Goal: Transaction & Acquisition: Purchase product/service

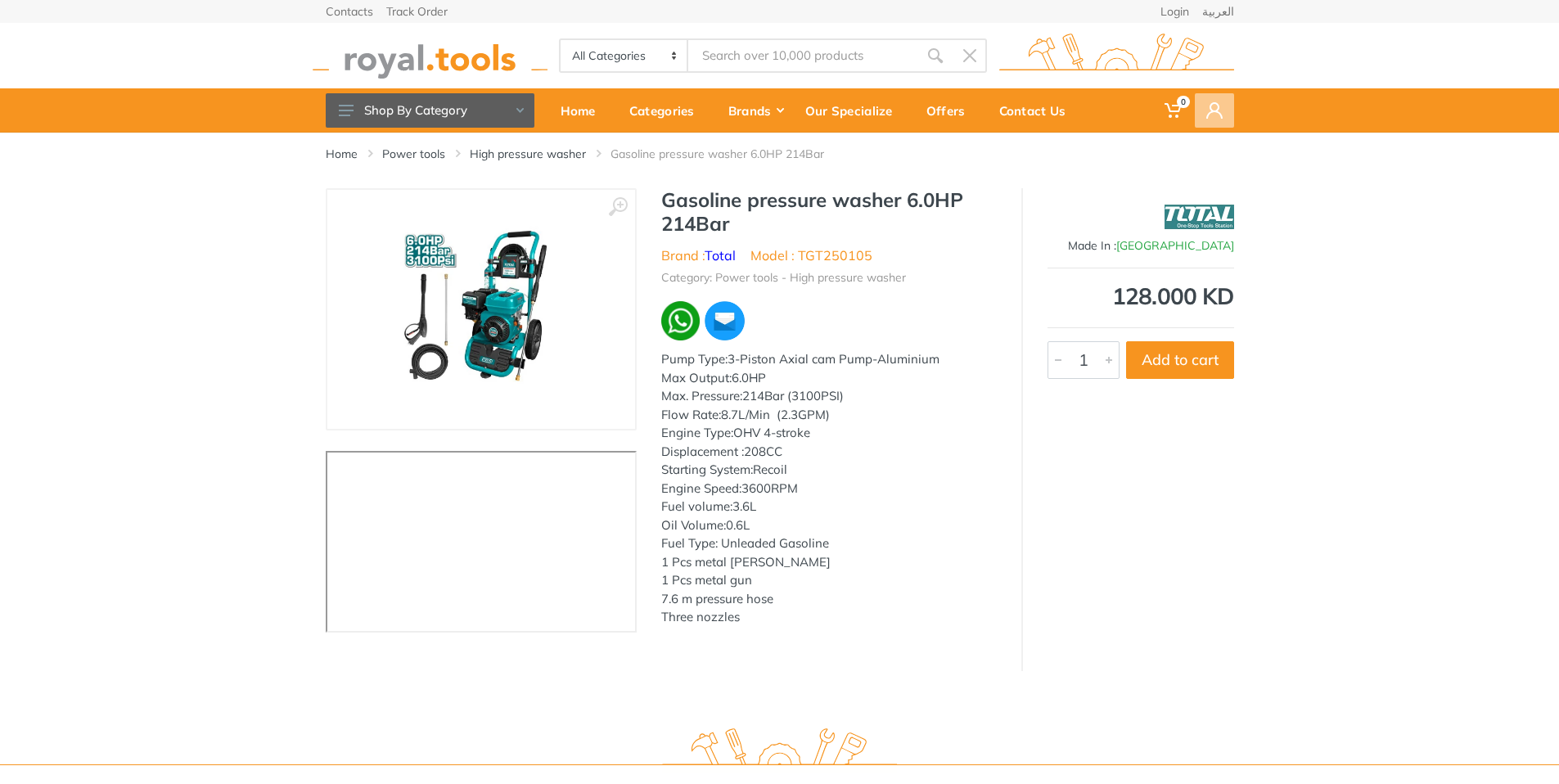
click at [1207, 123] on span at bounding box center [1214, 109] width 39 height 34
click at [1048, 164] on link "Login" at bounding box center [1119, 157] width 230 height 27
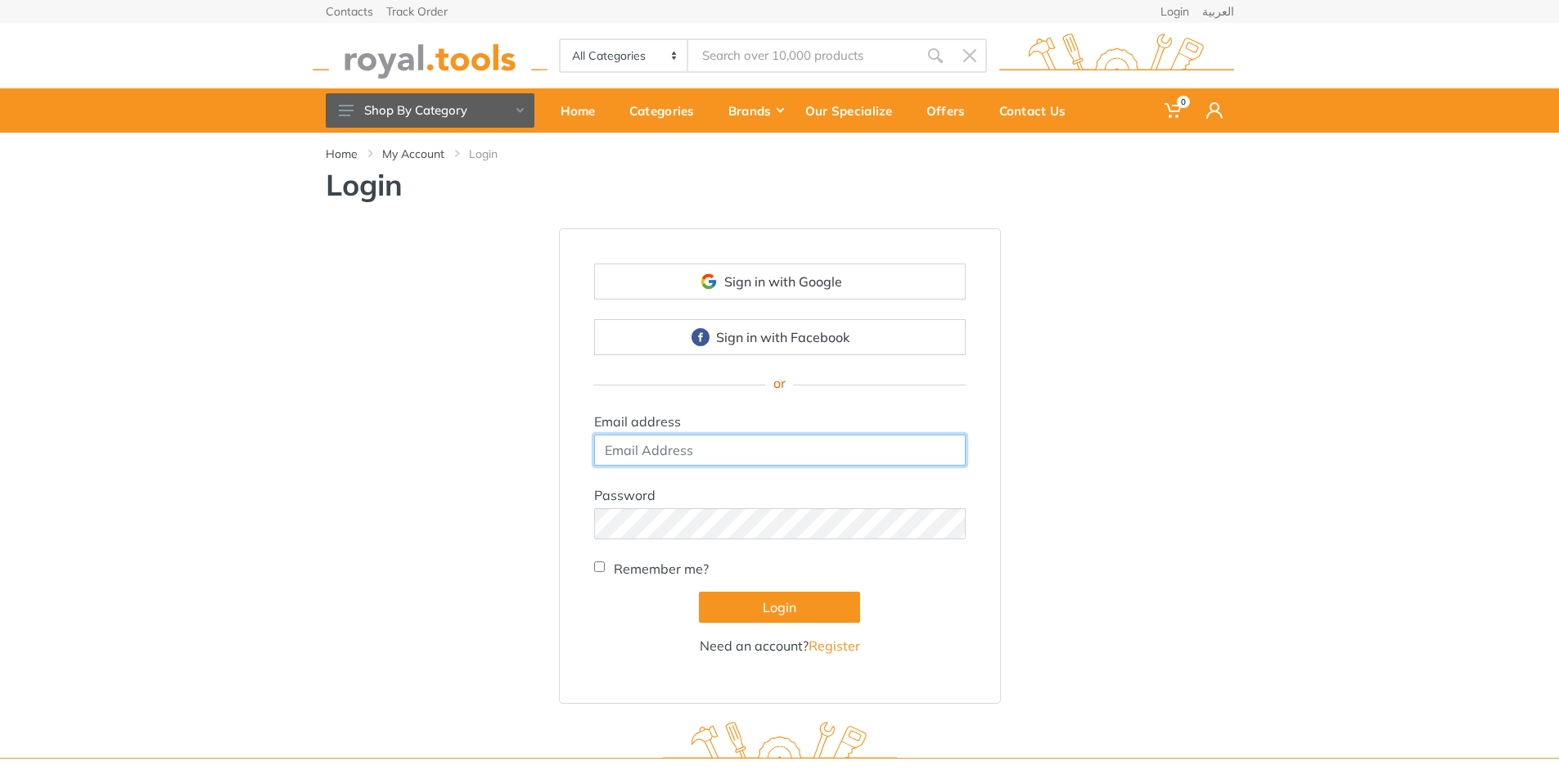
type input "ddaataa"
click at [626, 571] on label "Remember me?" at bounding box center [660, 568] width 95 height 20
click at [605, 571] on input "Remember me?" at bounding box center [599, 566] width 11 height 11
checkbox input "true"
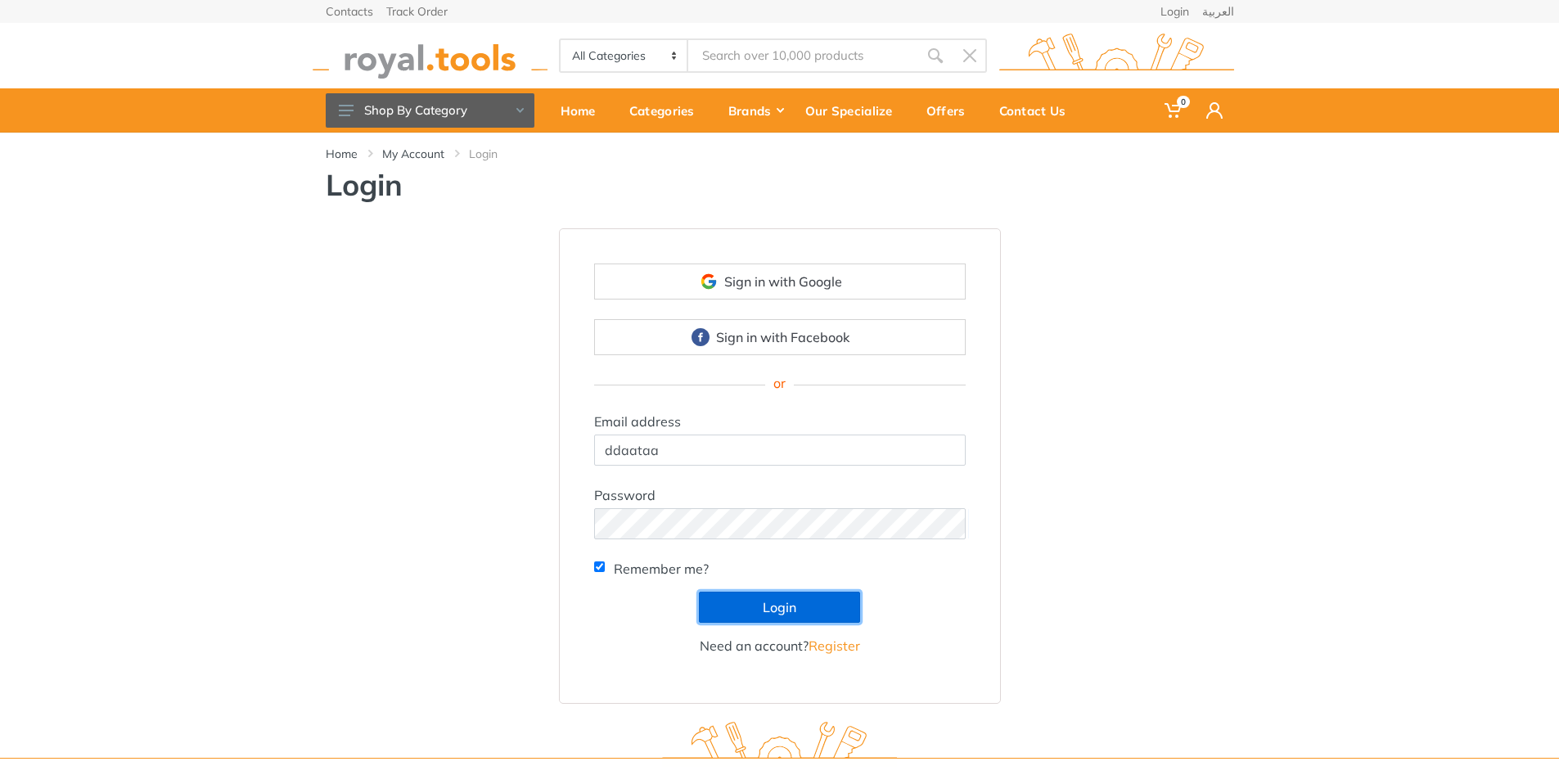
click at [727, 602] on button "Login" at bounding box center [779, 607] width 161 height 31
click at [1080, 471] on div "Sign in with Google Sign in with Facebook or Email address ddaataa Password" at bounding box center [780, 466] width 933 height 475
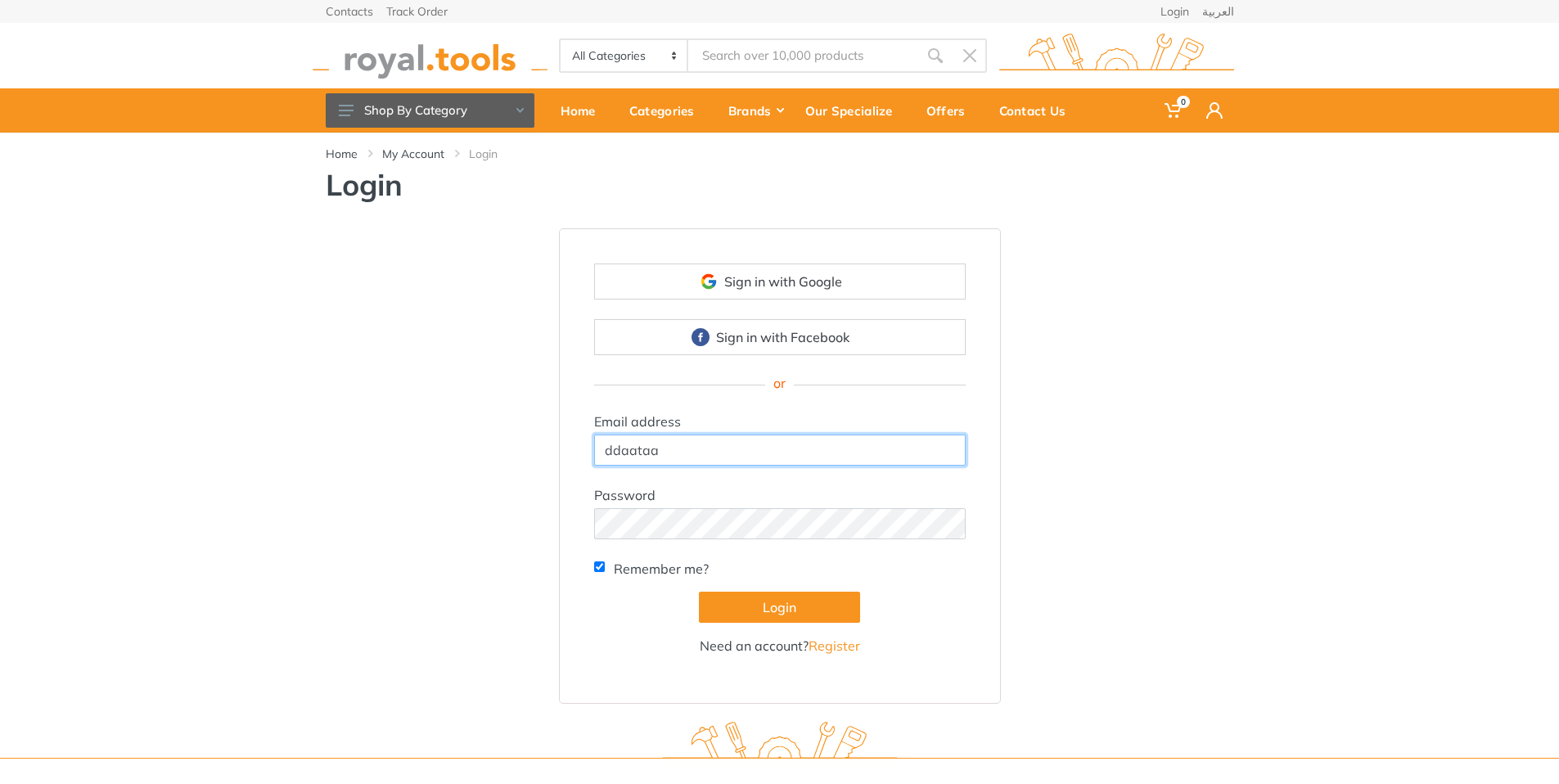
click at [762, 449] on input "ddaataa" at bounding box center [780, 450] width 371 height 31
type input "[EMAIL_ADDRESS][DOMAIN_NAME]"
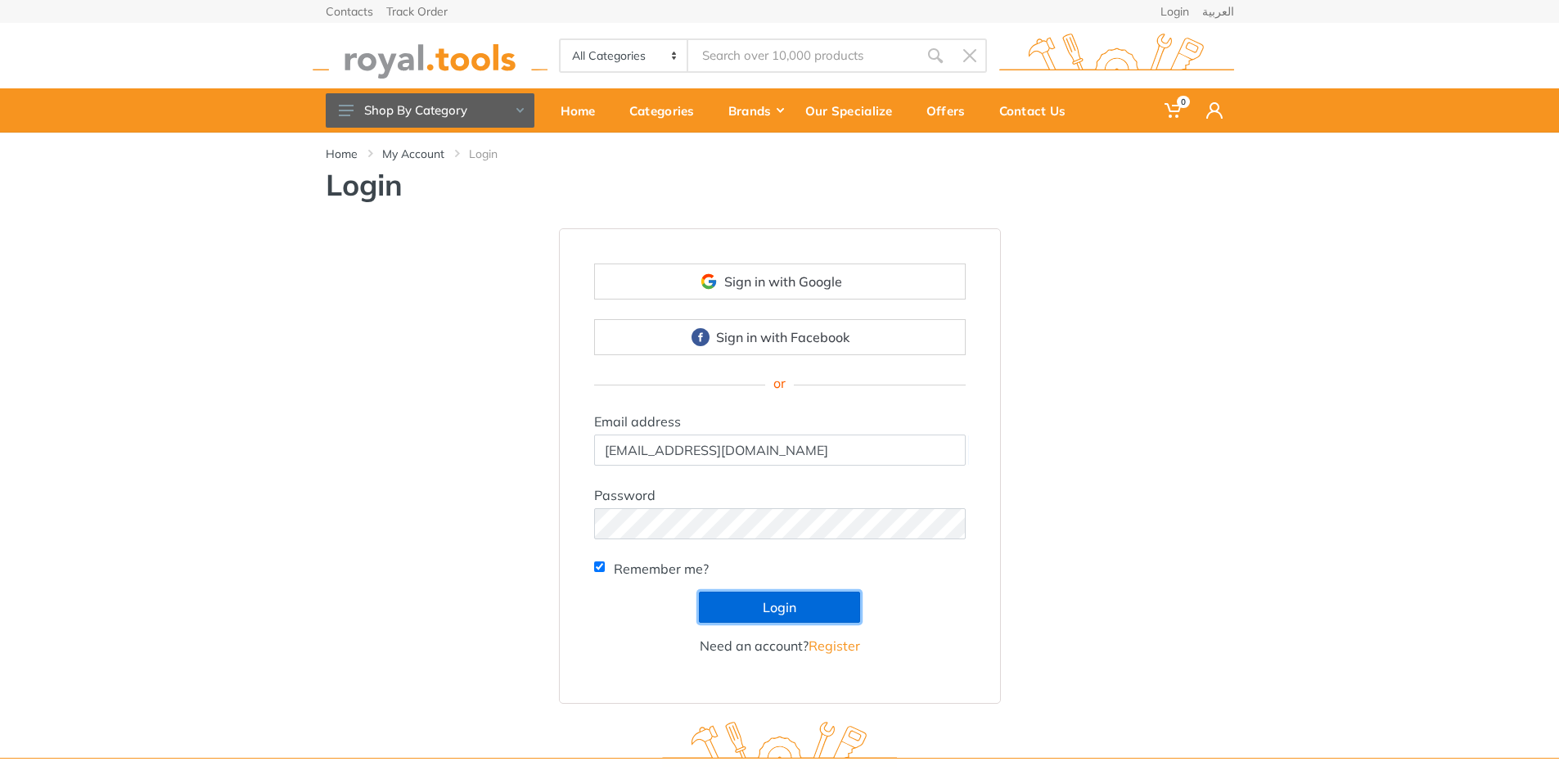
click at [747, 607] on button "Login" at bounding box center [779, 607] width 161 height 31
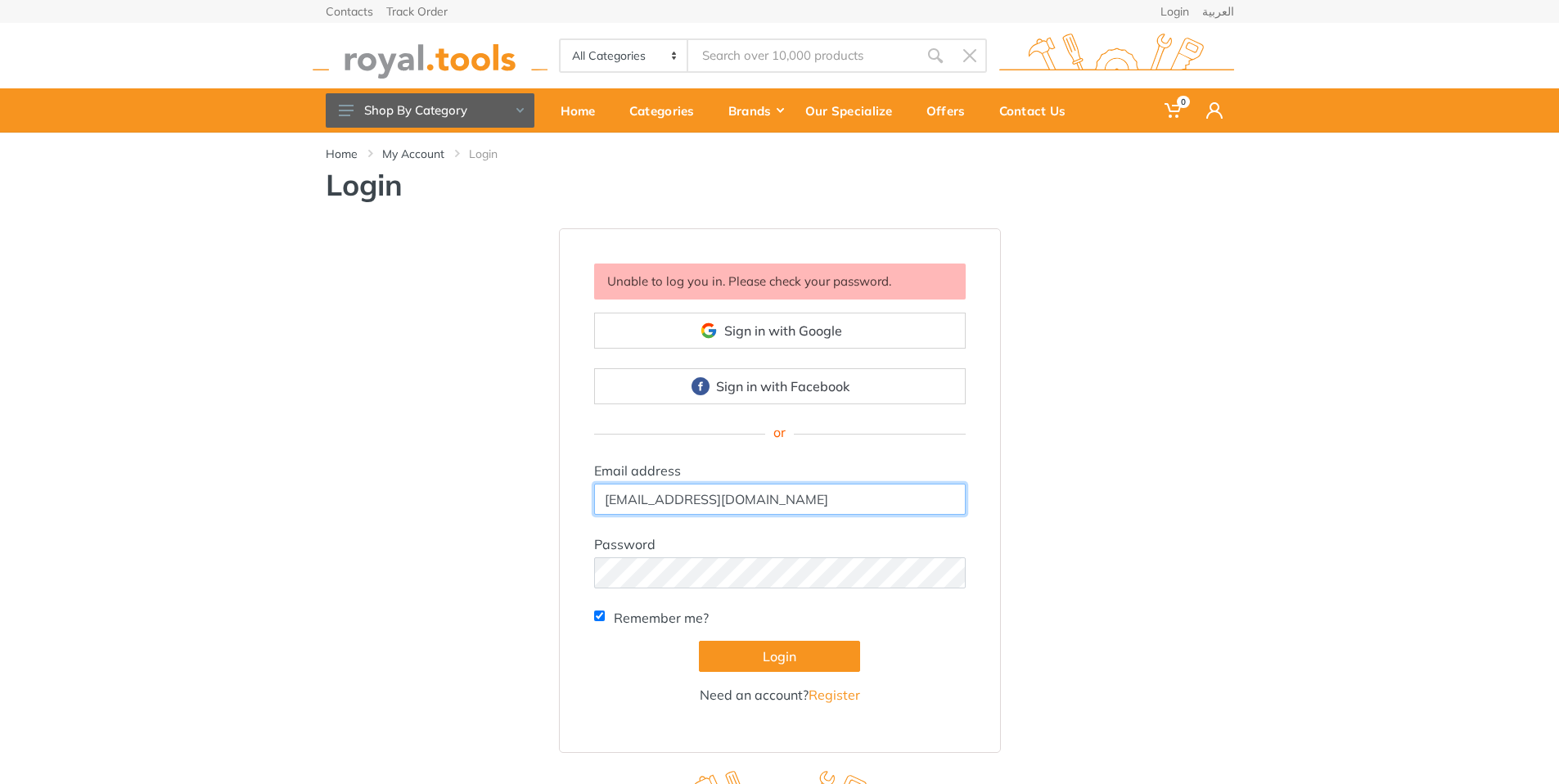
click at [733, 499] on input "[EMAIL_ADDRESS][DOMAIN_NAME]" at bounding box center [780, 499] width 371 height 31
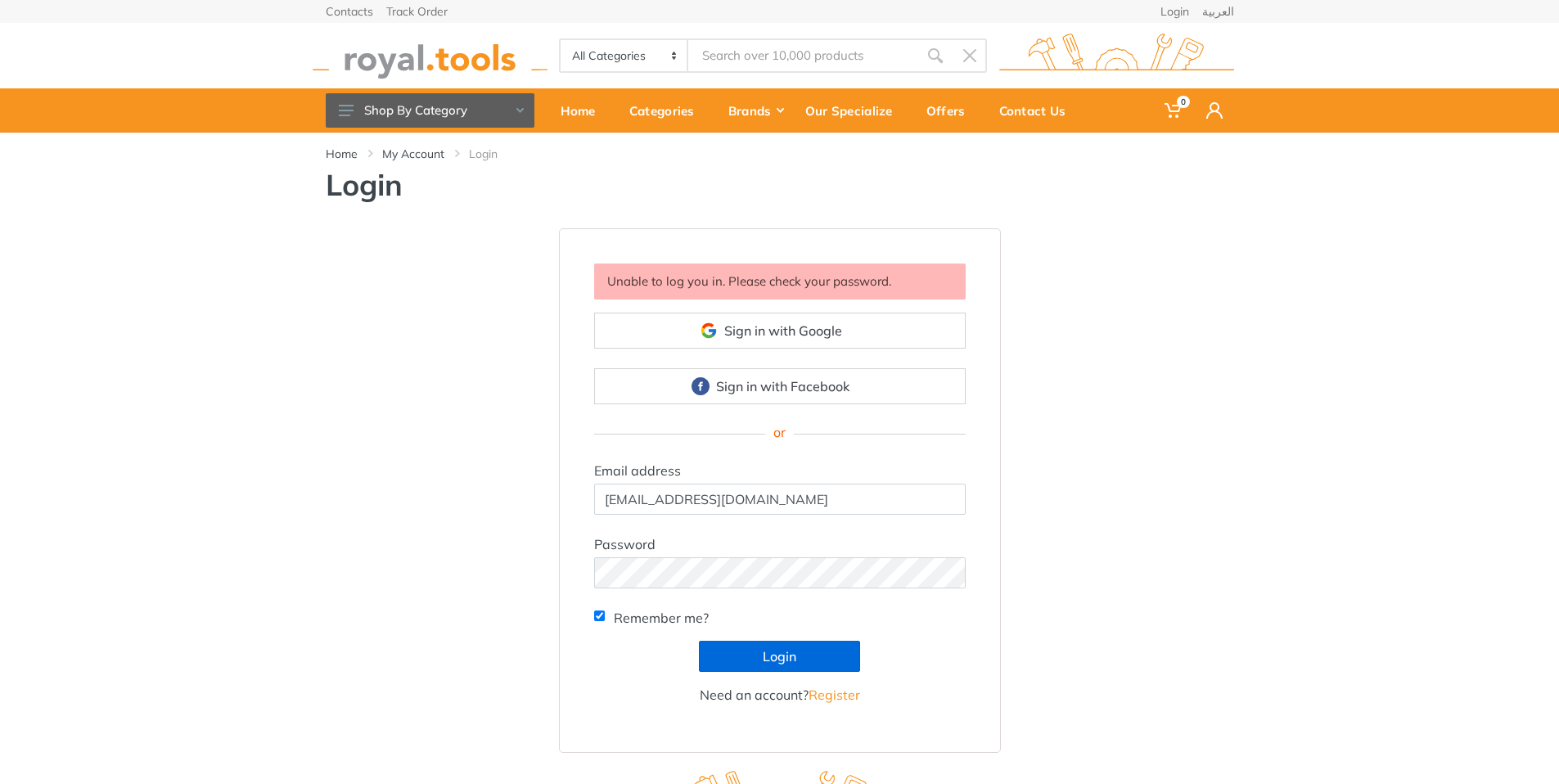
type input "[EMAIL_ADDRESS][DOMAIN_NAME]"
click at [791, 656] on button "Login" at bounding box center [779, 656] width 161 height 31
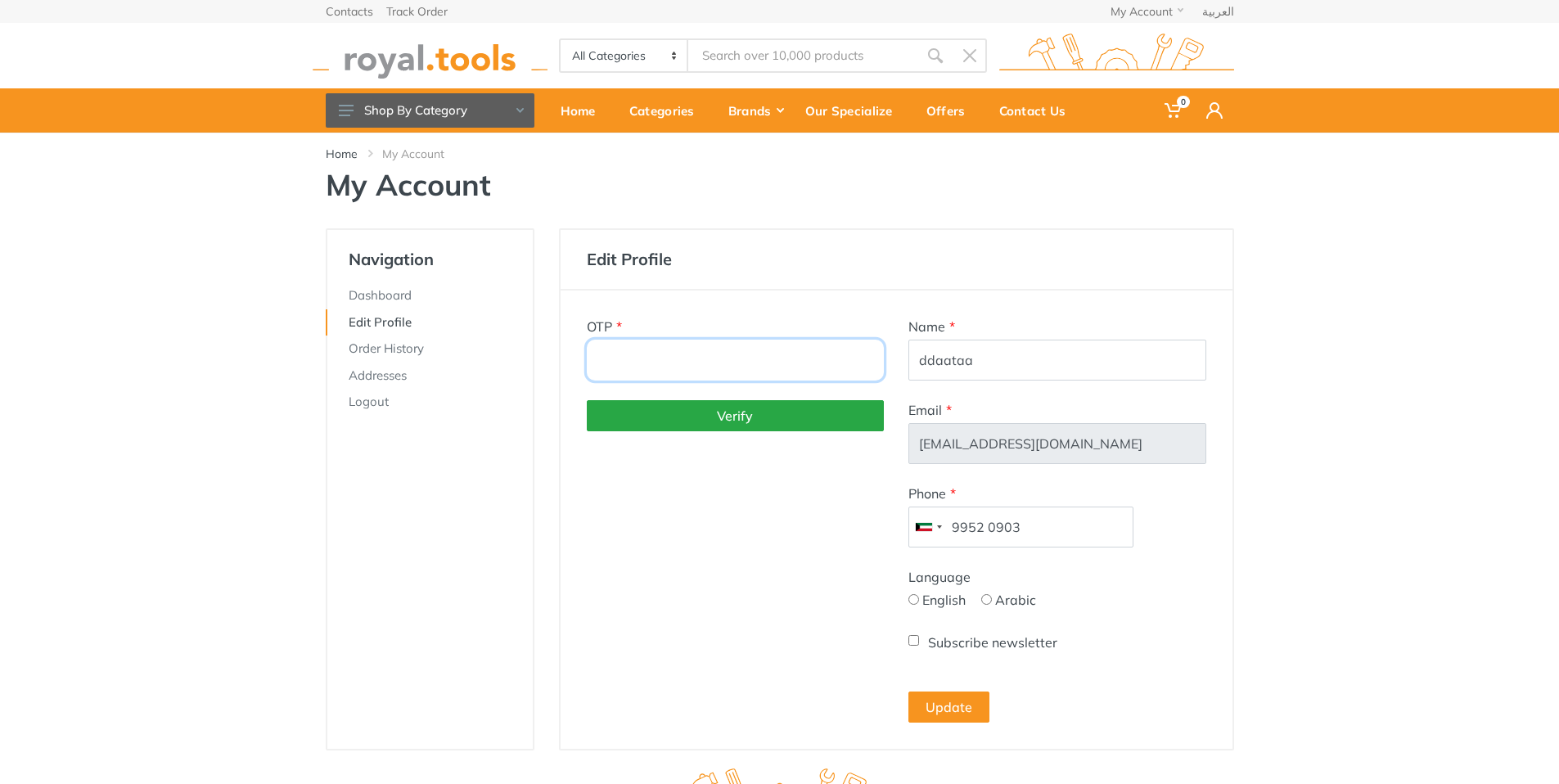
click at [661, 352] on input "number" at bounding box center [736, 360] width 298 height 41
click at [409, 369] on link "Addresses" at bounding box center [429, 376] width 207 height 27
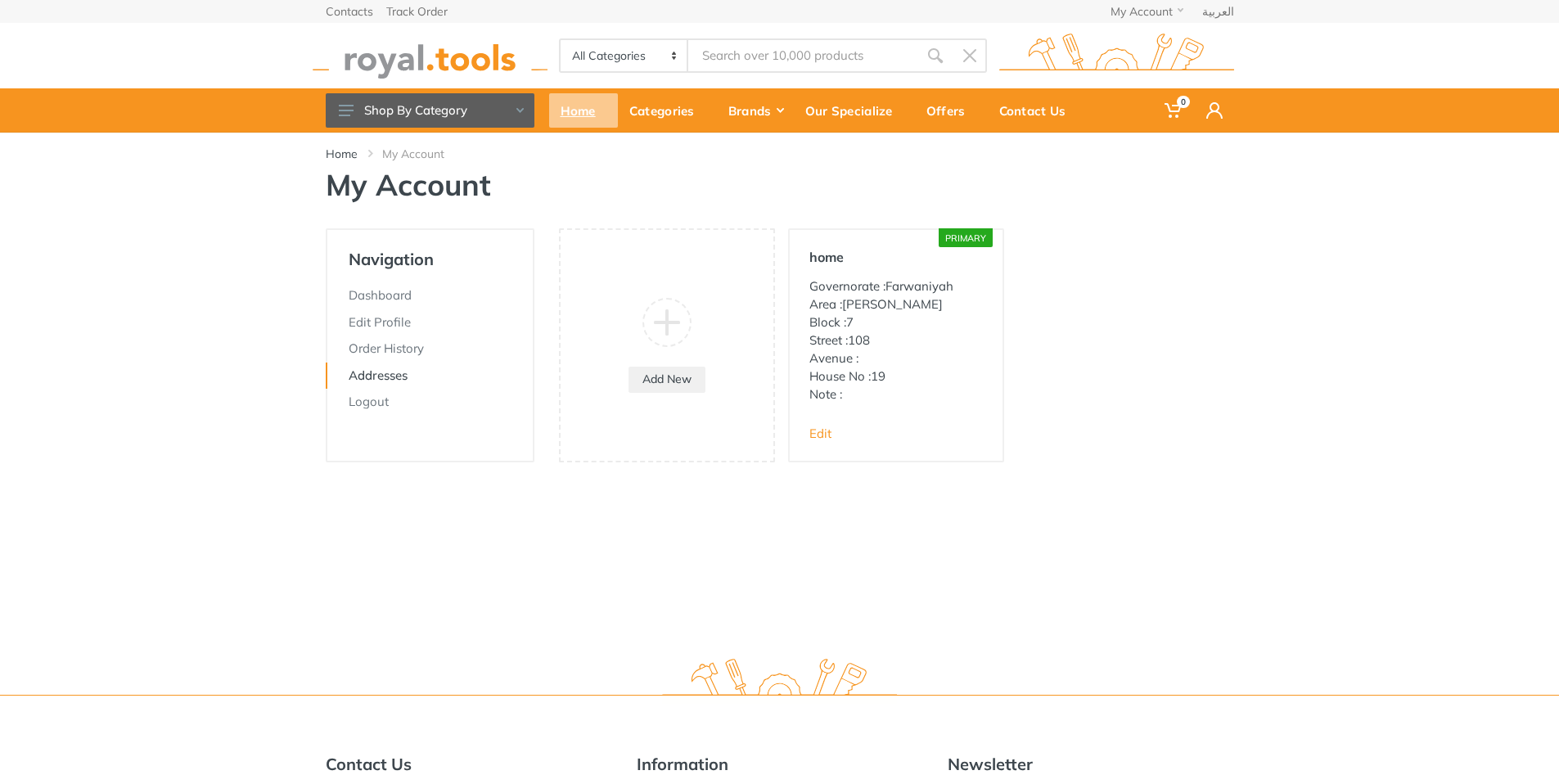
click at [574, 115] on div "Home" at bounding box center [583, 109] width 68 height 34
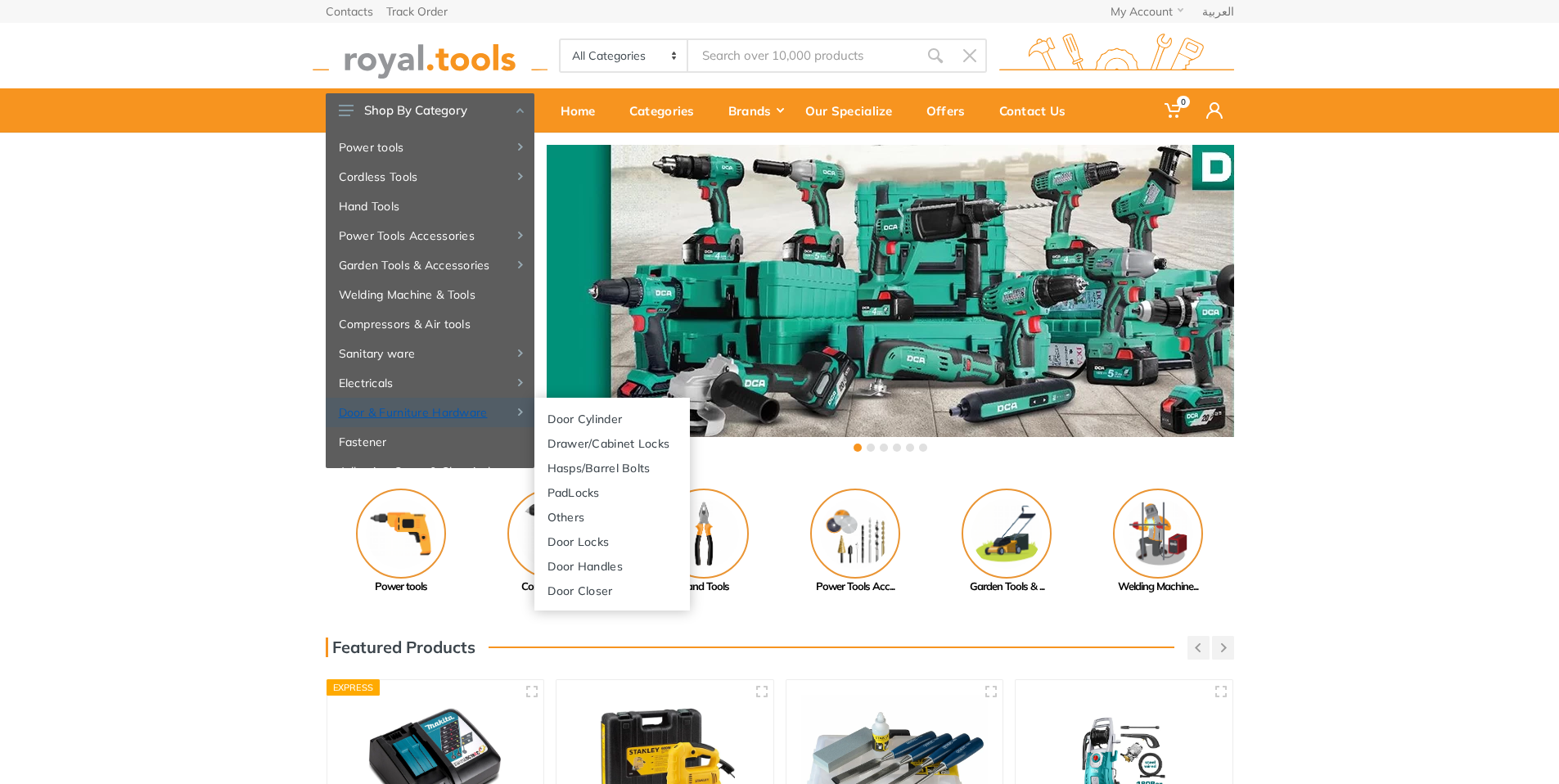
click at [389, 418] on link "Door & Furniture Hardware" at bounding box center [430, 412] width 209 height 29
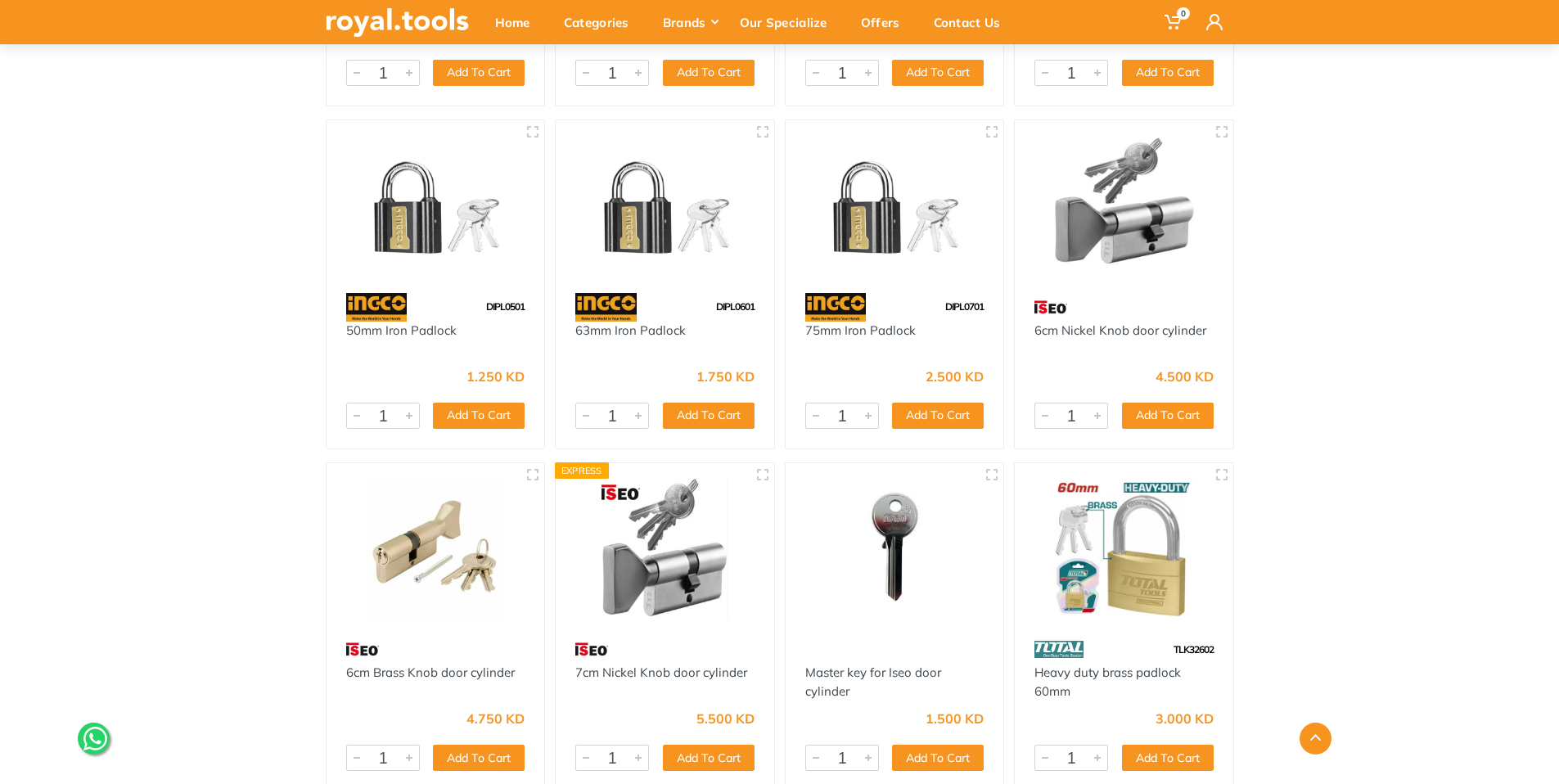
scroll to position [5480, 0]
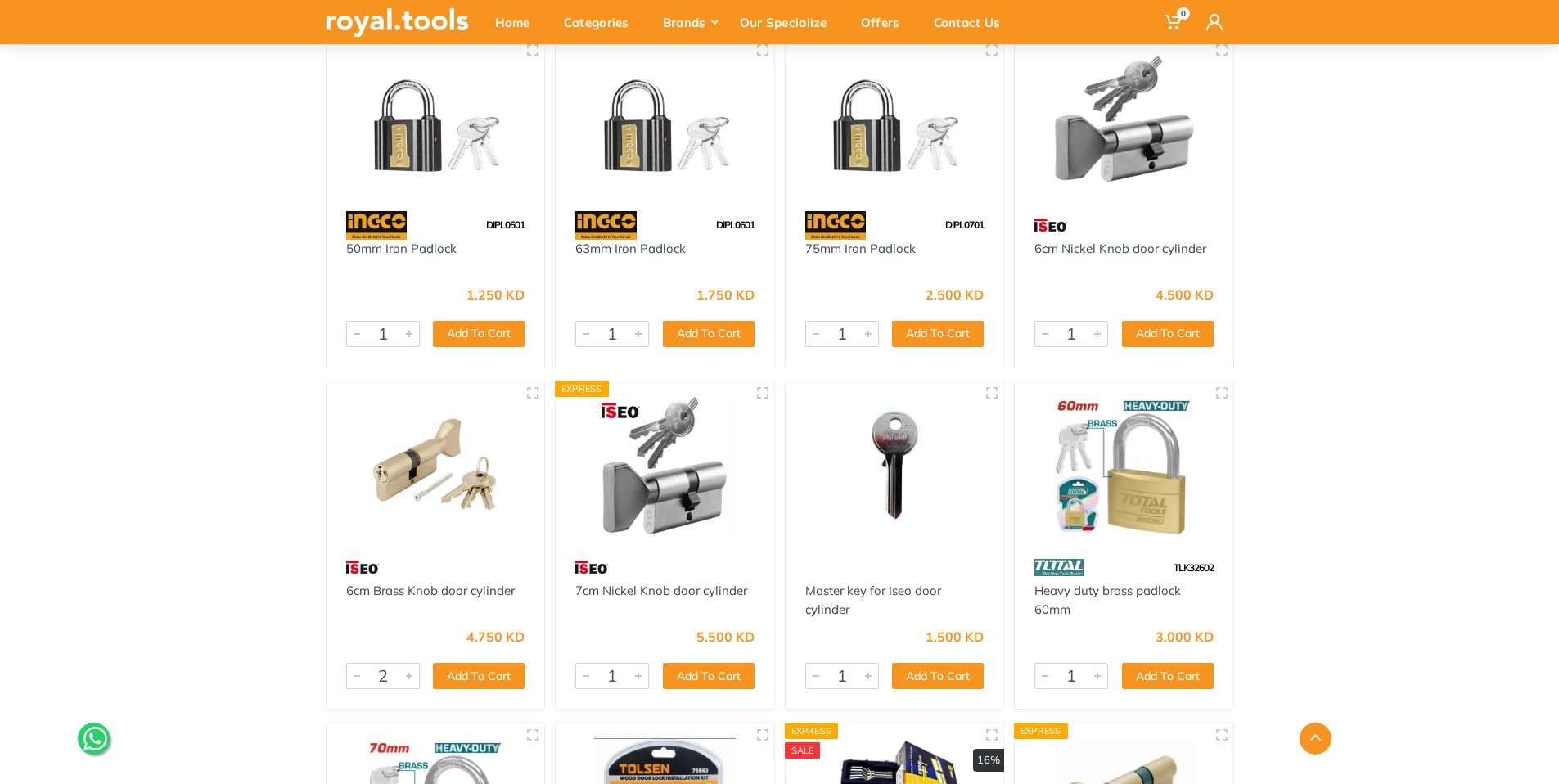
click at [407, 677] on div at bounding box center [409, 675] width 20 height 24
click at [453, 672] on button "Add To Cart" at bounding box center [479, 676] width 92 height 26
type input "1"
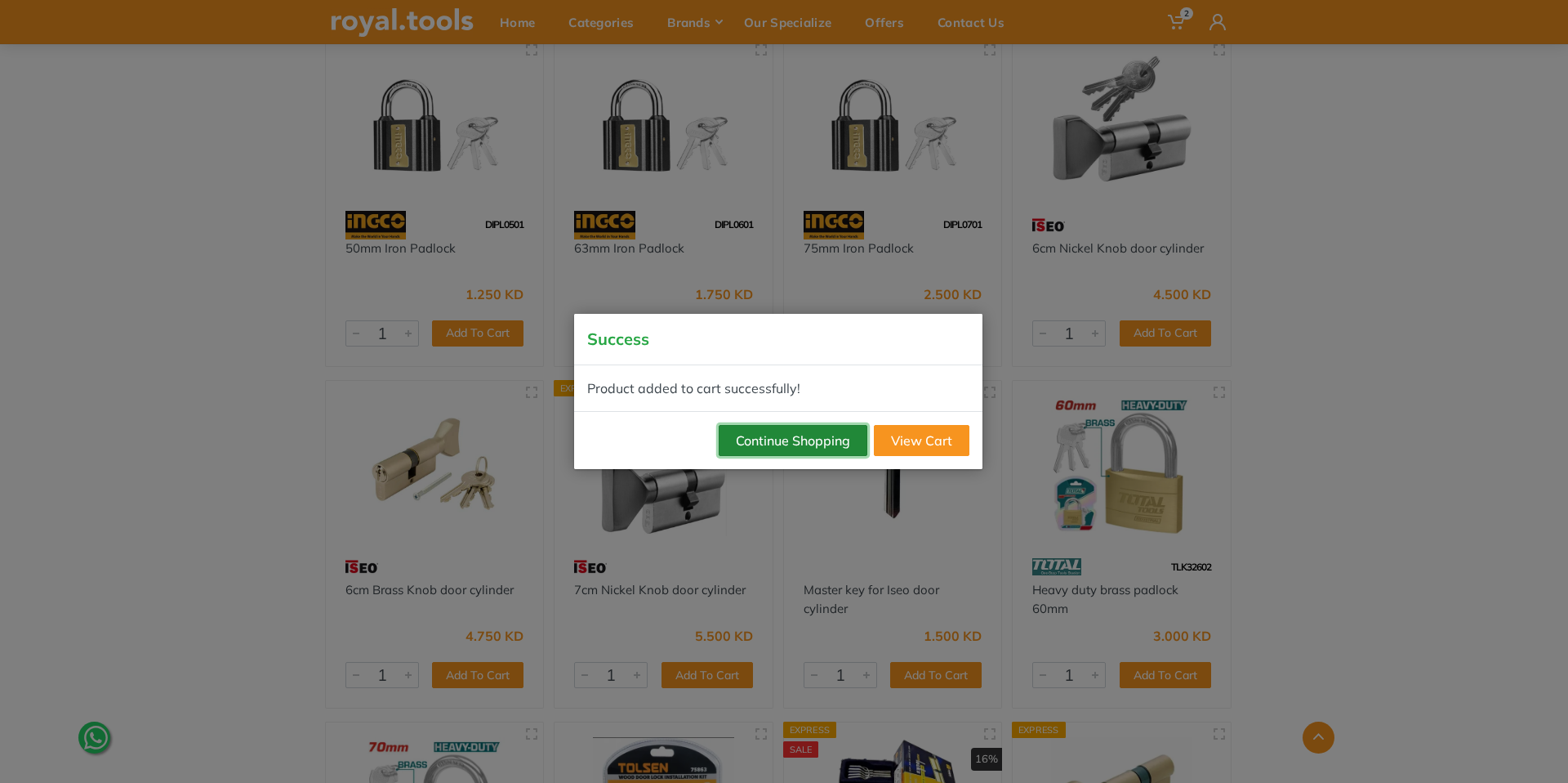
click at [828, 448] on button "Continue Shopping" at bounding box center [793, 441] width 148 height 31
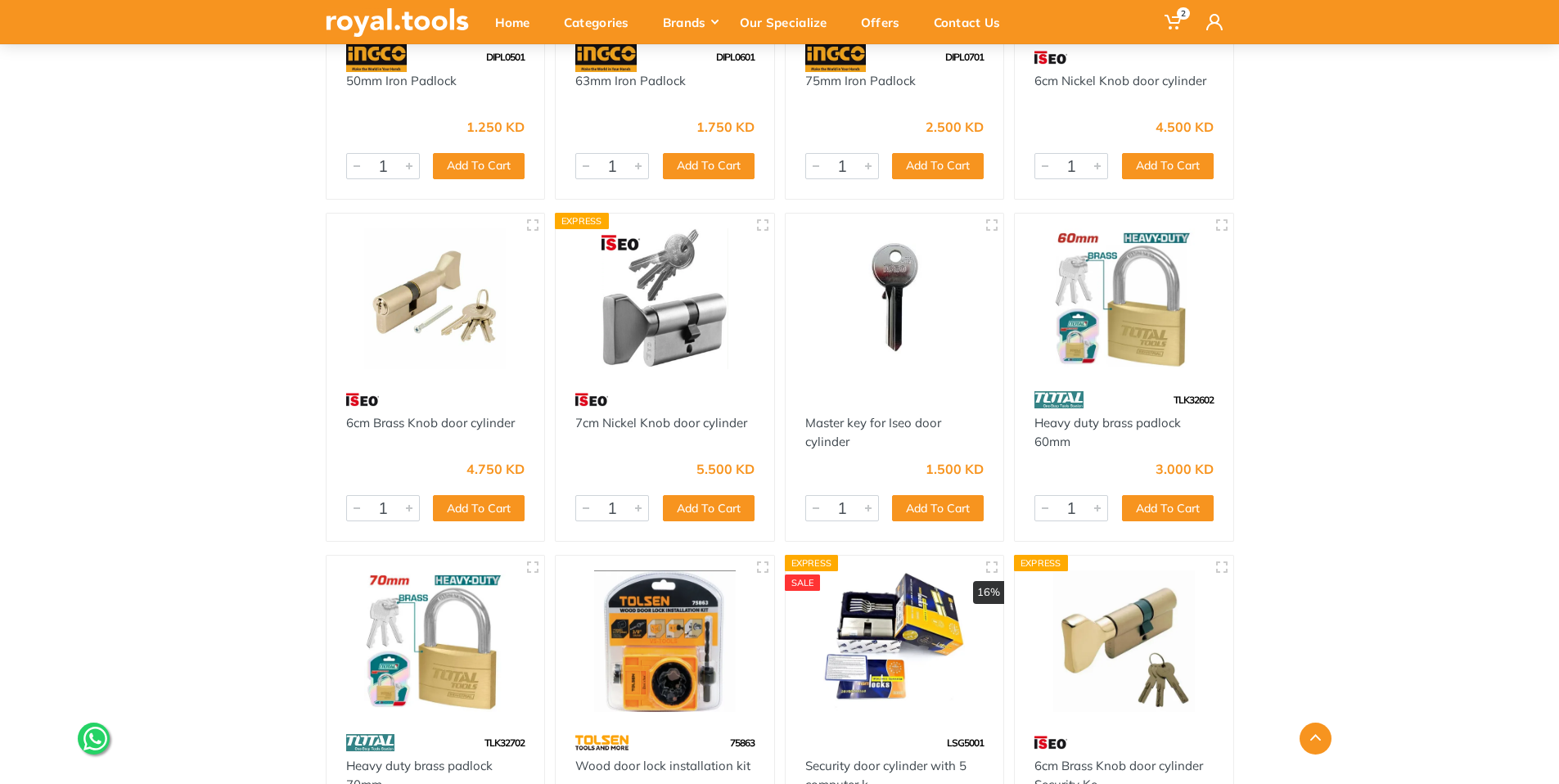
scroll to position [5643, 0]
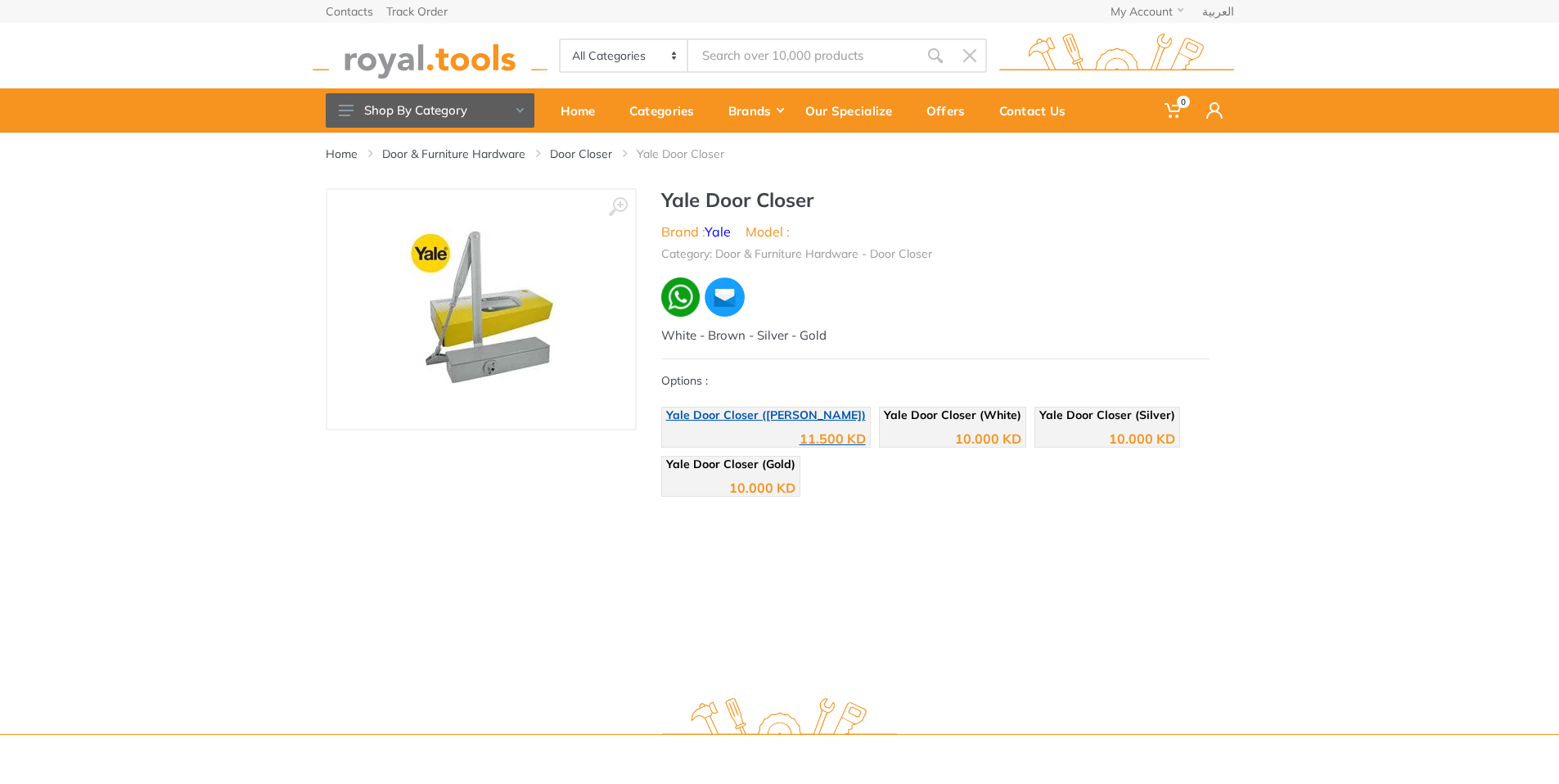
click at [739, 421] on link "Yale Door Closer ([PERSON_NAME]) 11.500 KD" at bounding box center [766, 427] width 209 height 41
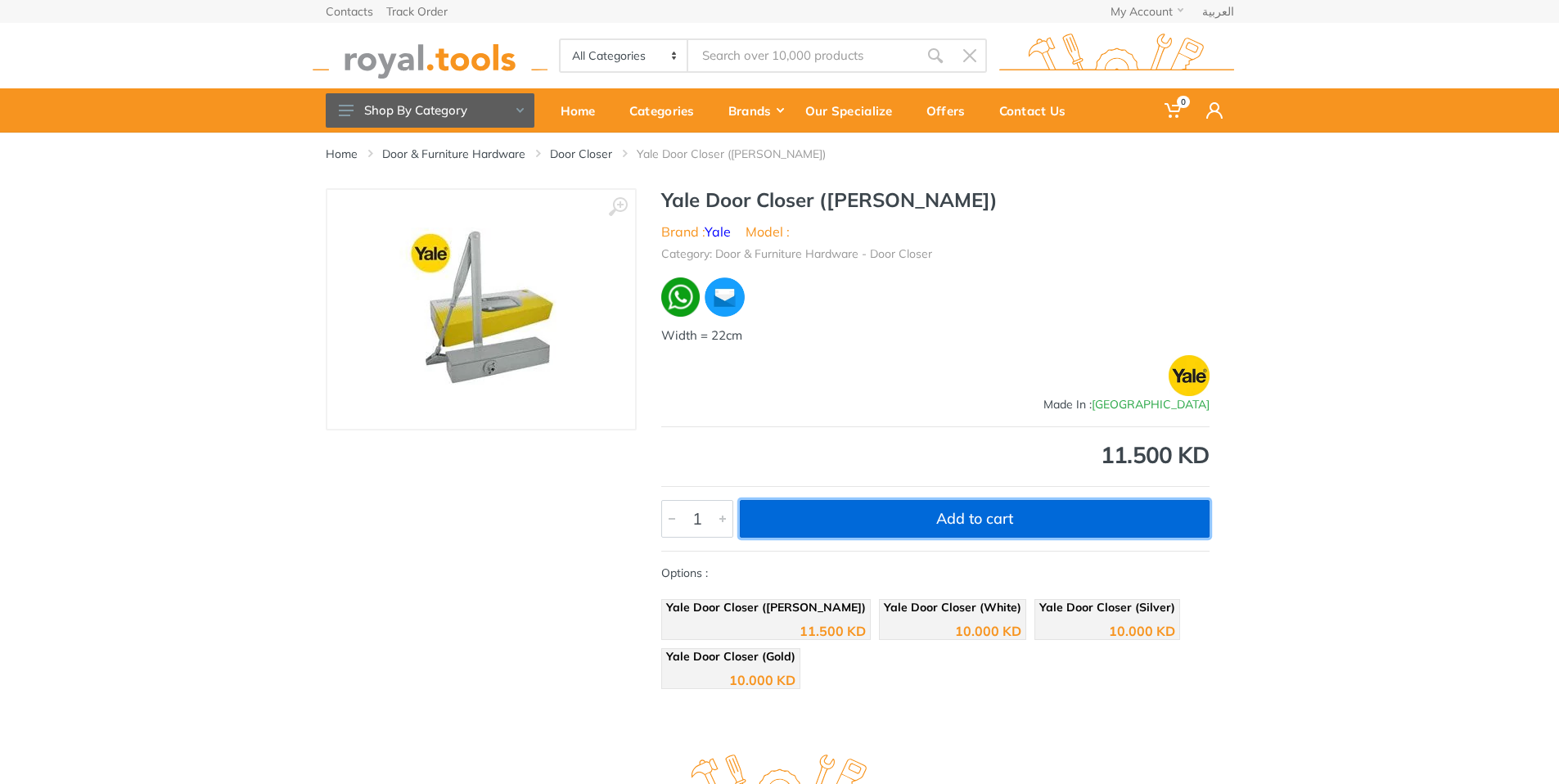
click at [935, 511] on button "Add to cart" at bounding box center [974, 518] width 470 height 38
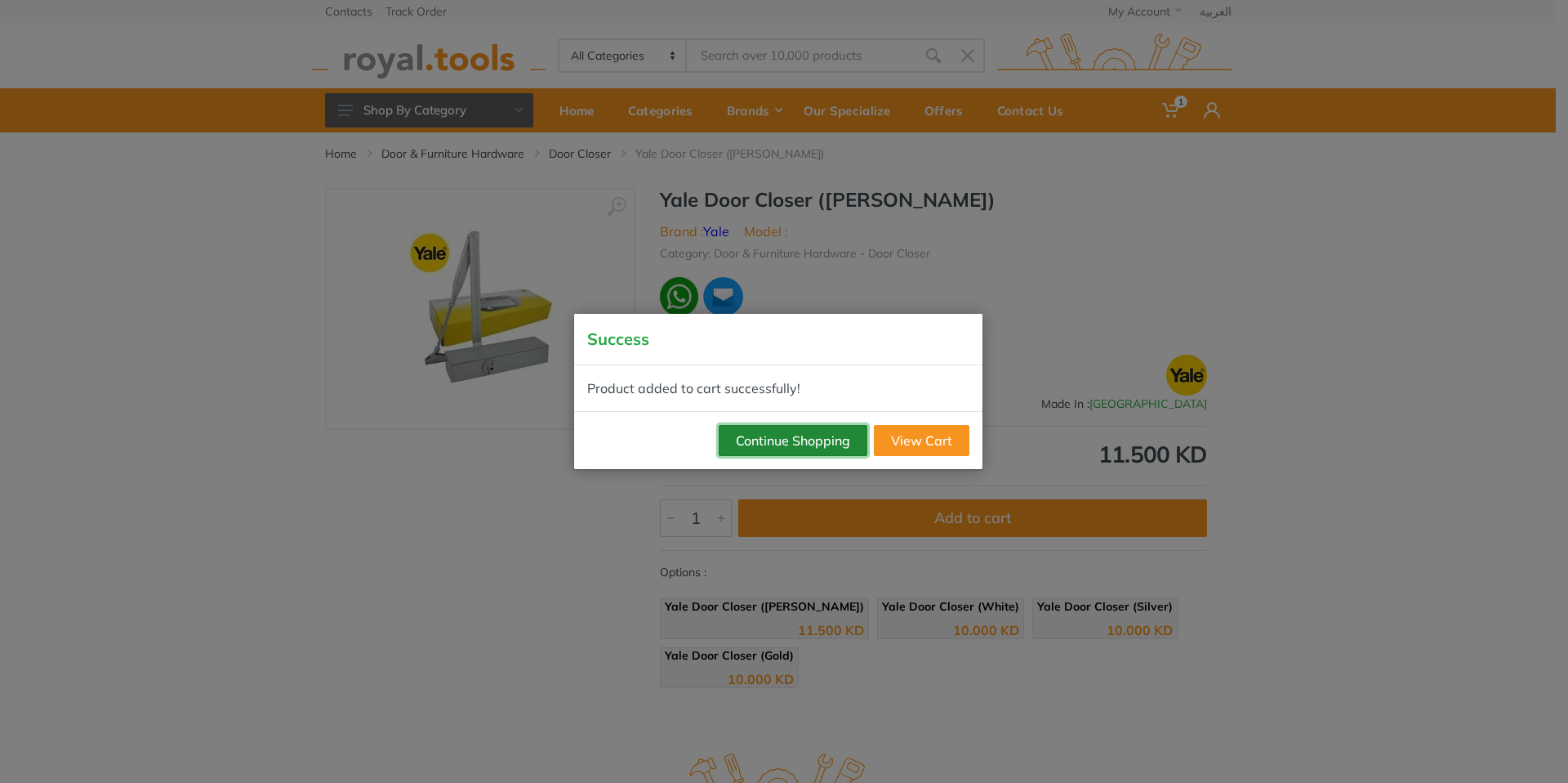
click at [777, 446] on button "Continue Shopping" at bounding box center [793, 441] width 148 height 31
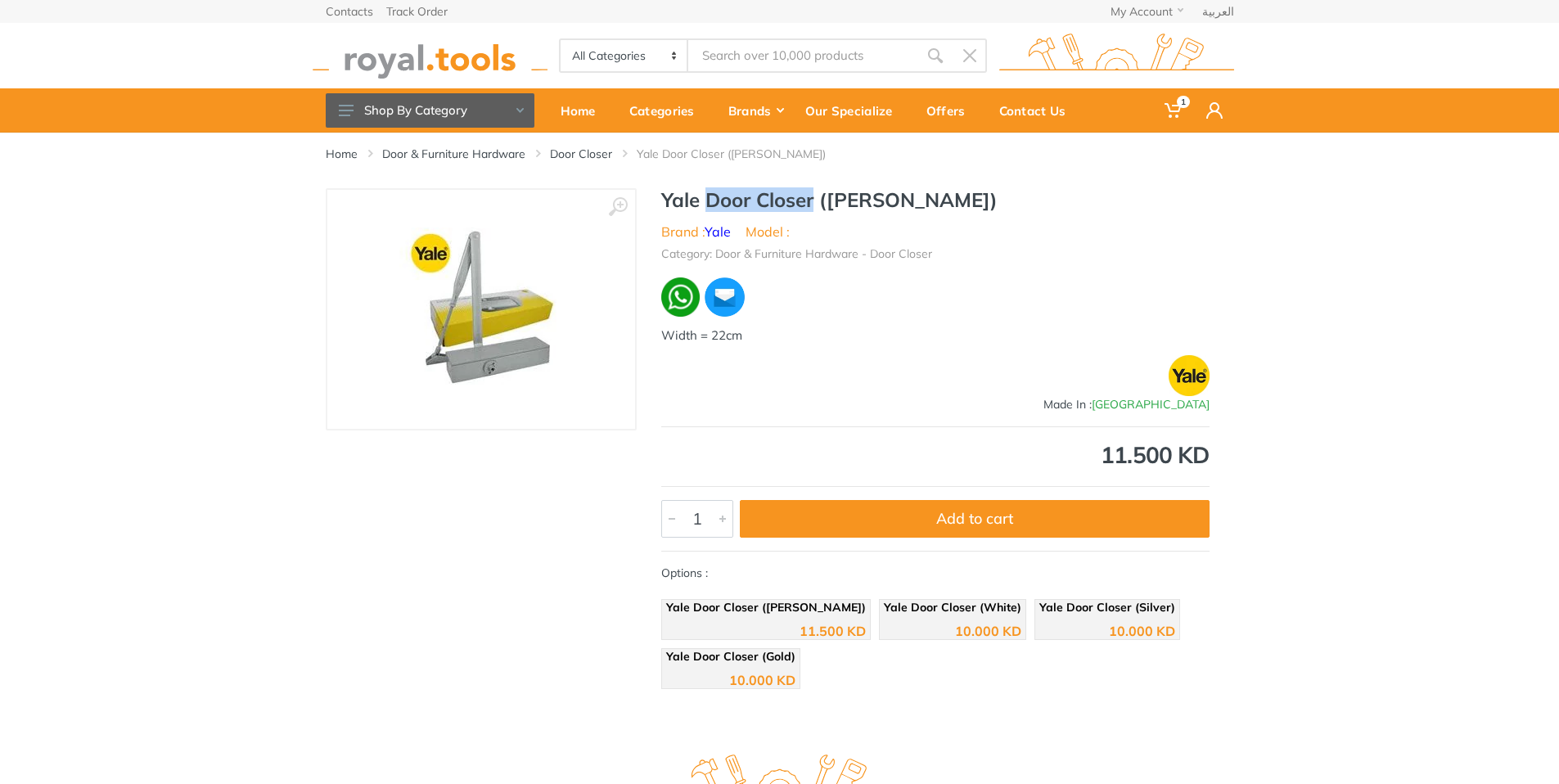
drag, startPoint x: 708, startPoint y: 197, endPoint x: 805, endPoint y: 204, distance: 97.3
click at [816, 202] on h1 "Yale Door Closer ([PERSON_NAME])" at bounding box center [935, 200] width 548 height 23
copy h1 "Door Closer"
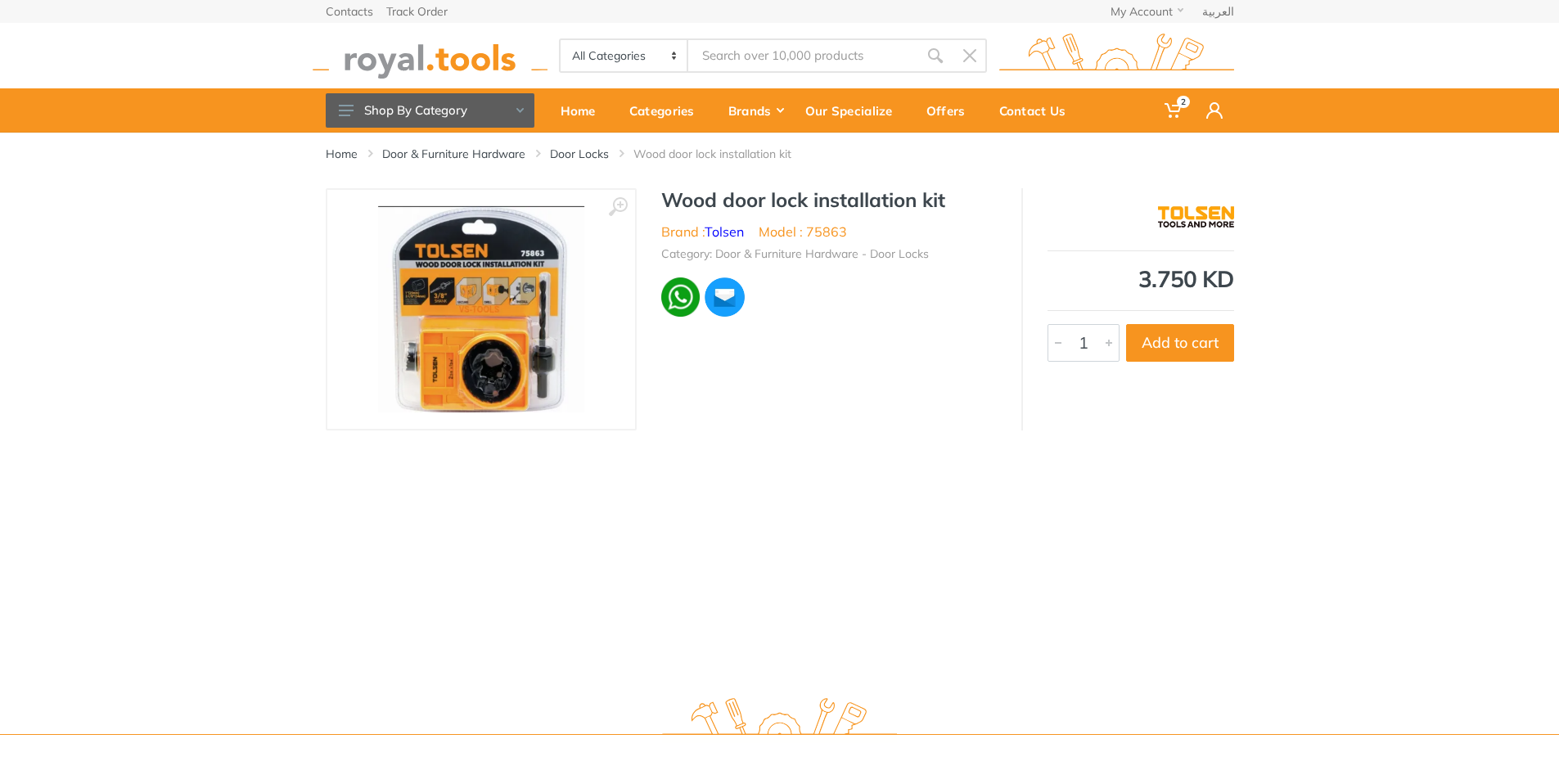
click at [439, 351] on img at bounding box center [481, 309] width 206 height 206
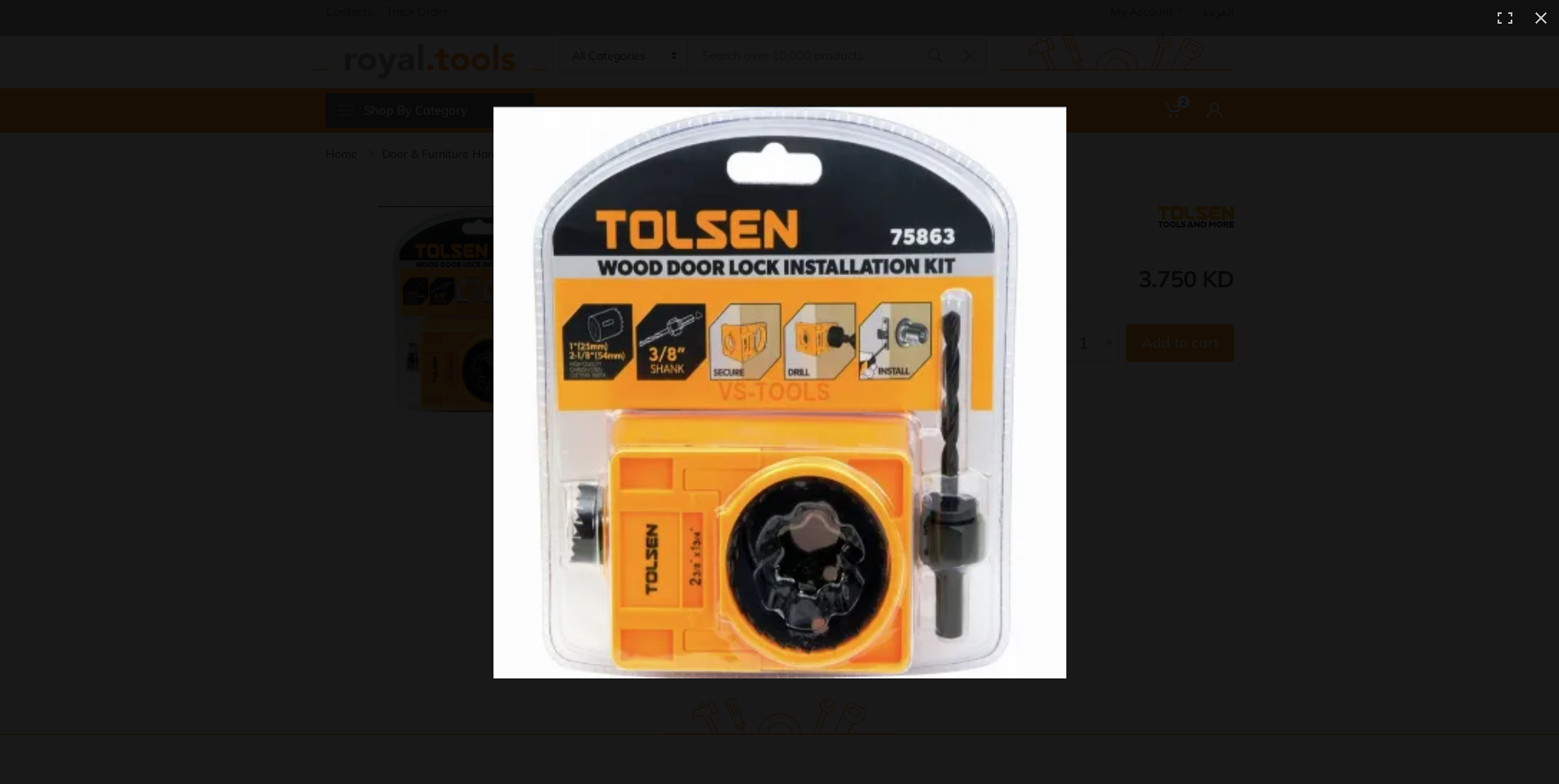
click at [1271, 228] on div at bounding box center [1120, 421] width 1254 height 631
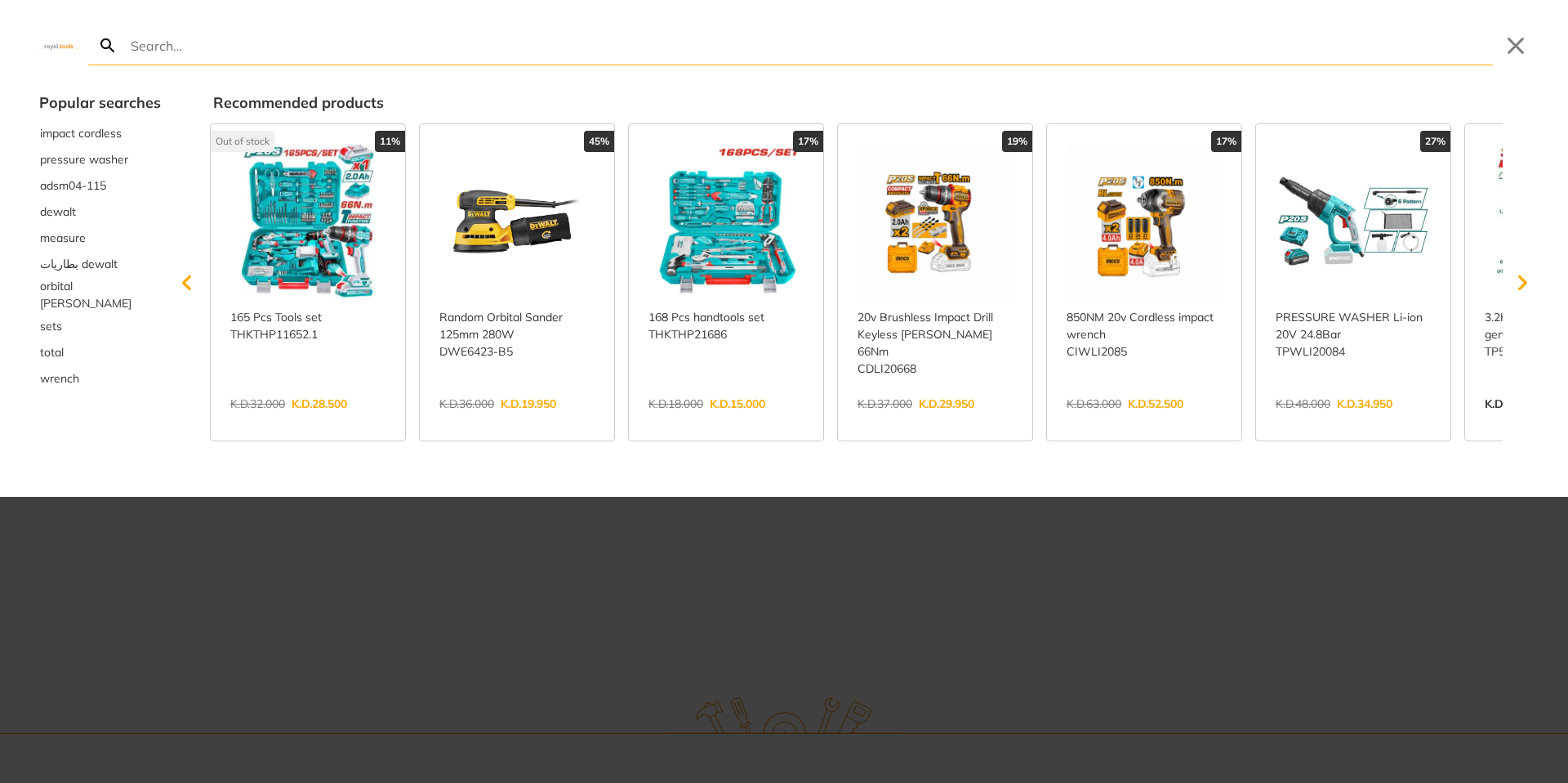
drag, startPoint x: 729, startPoint y: 60, endPoint x: 963, endPoint y: 626, distance: 612.5
click at [963, 626] on div at bounding box center [784, 391] width 1568 height 783
drag, startPoint x: 804, startPoint y: 57, endPoint x: 727, endPoint y: 579, distance: 527.6
click at [772, 657] on div at bounding box center [784, 391] width 1568 height 783
type input "door stopper"
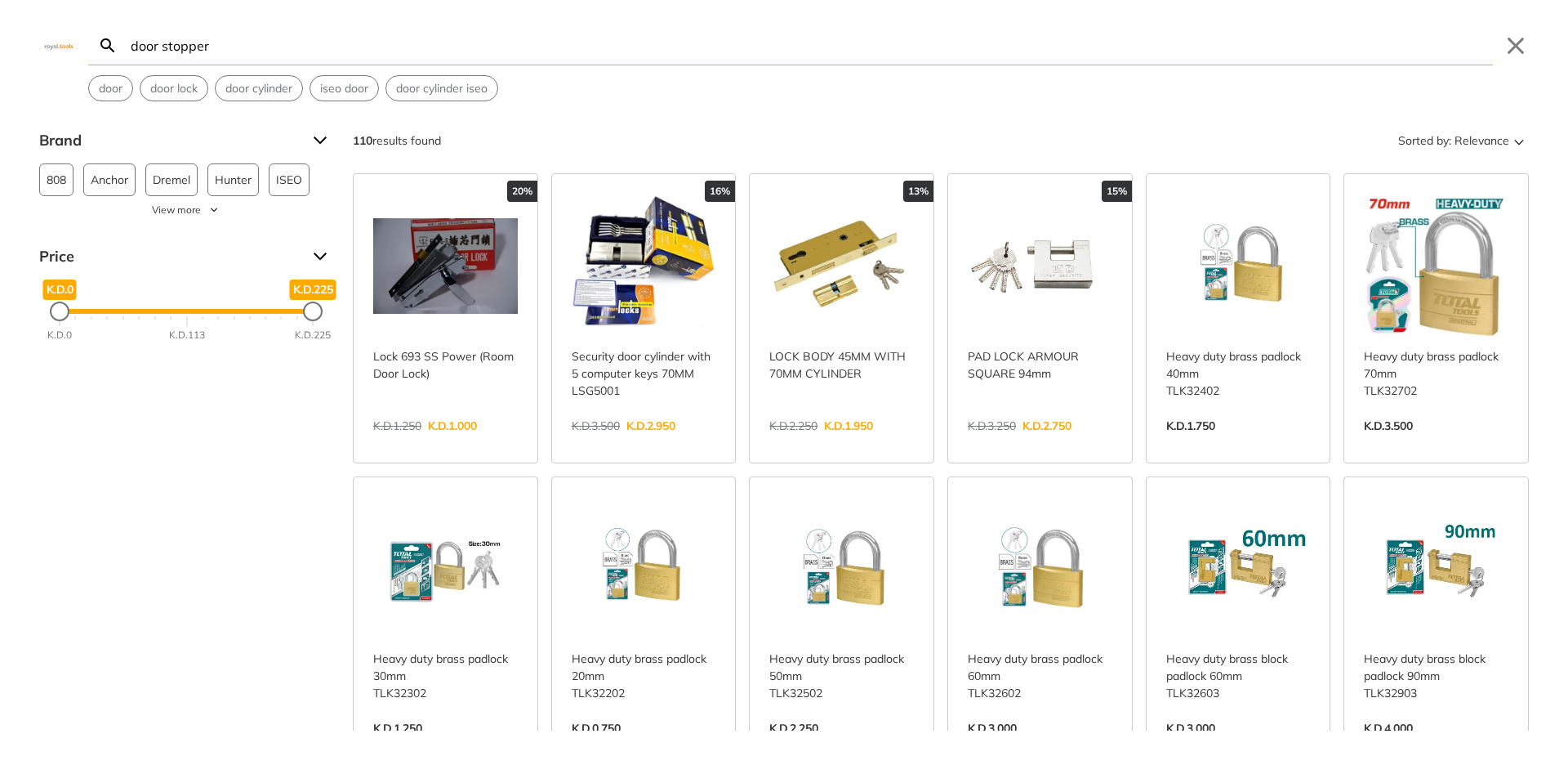
scroll to position [245, 0]
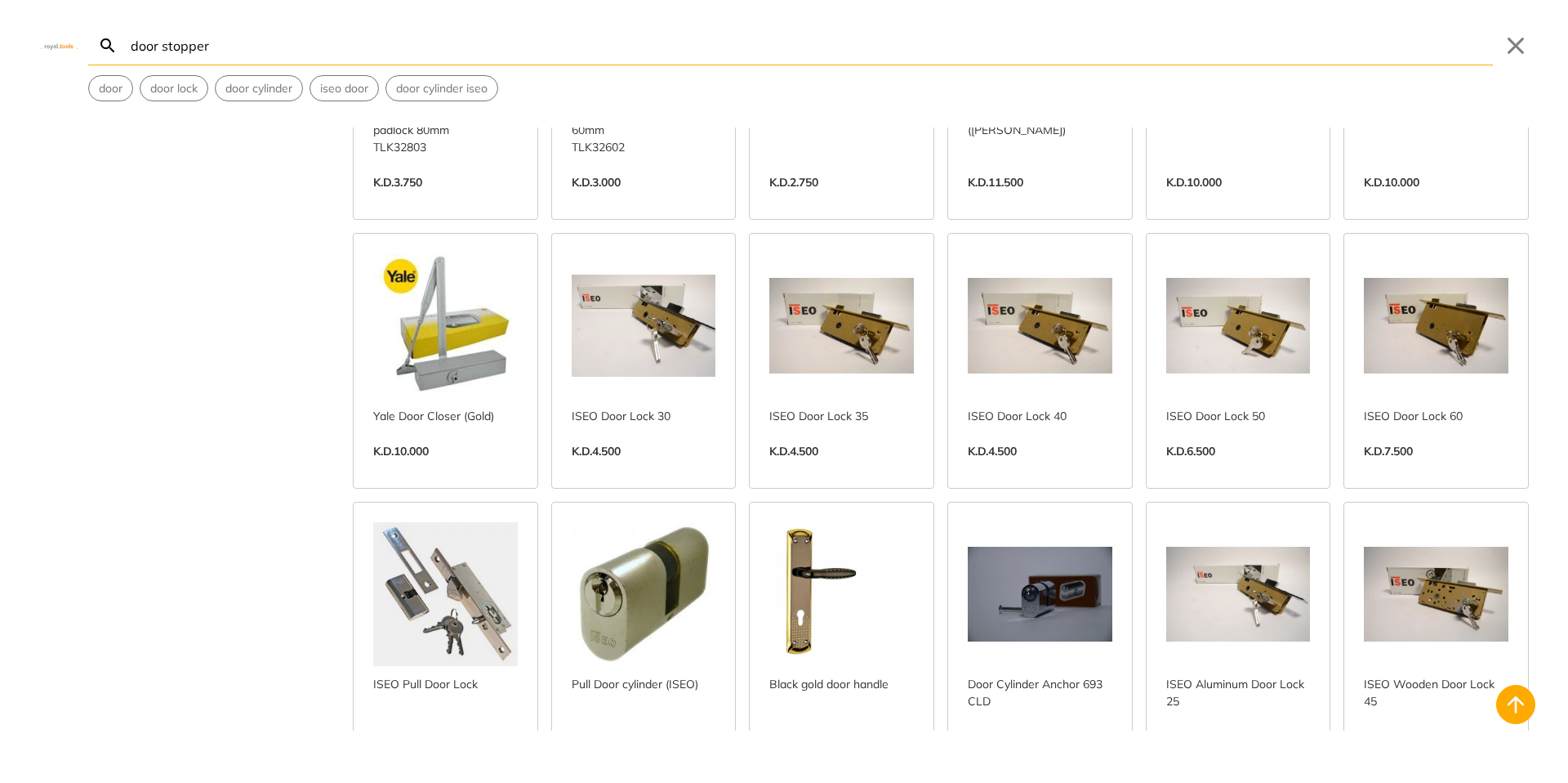
scroll to position [980, 0]
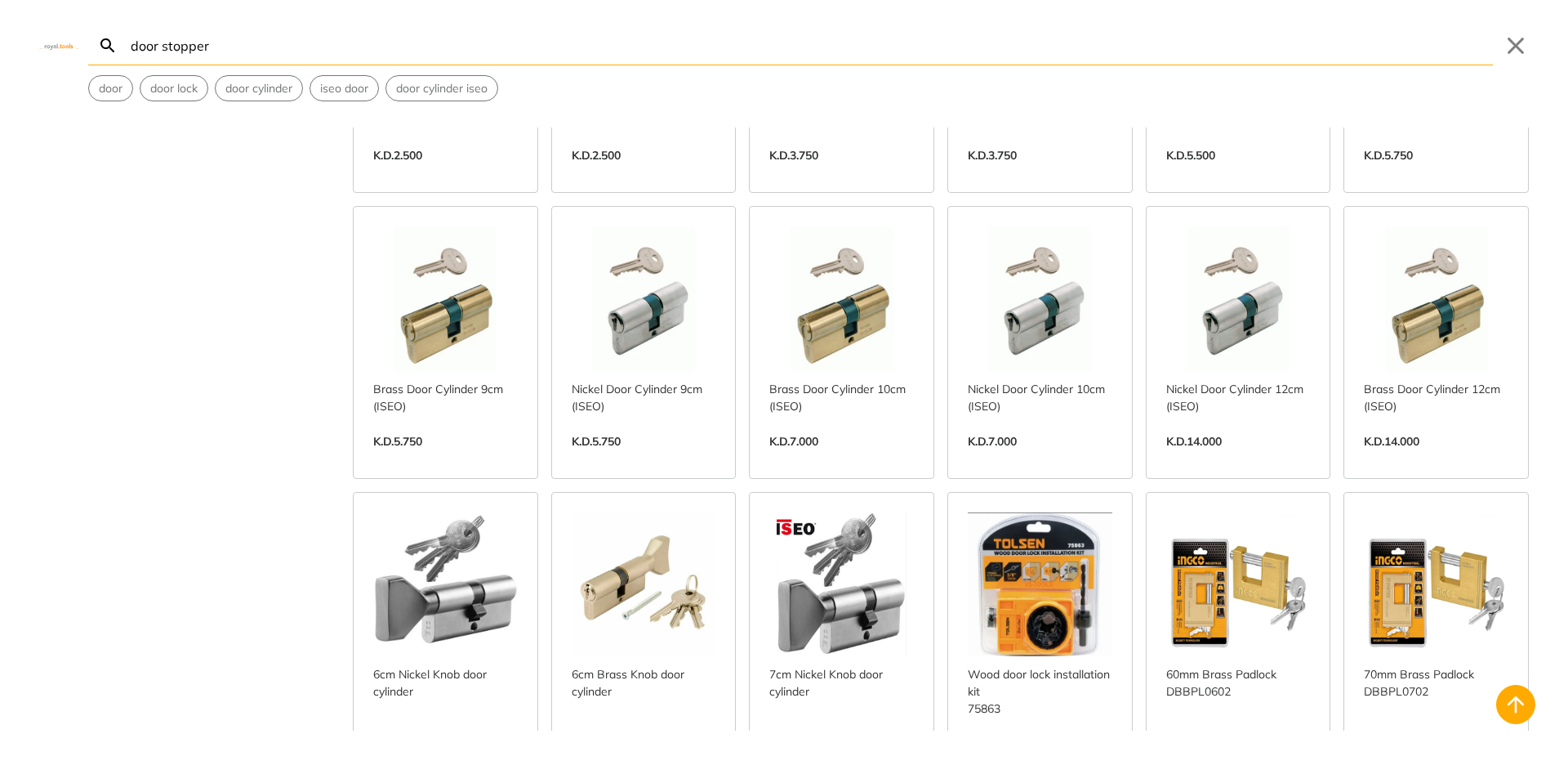
scroll to position [1960, 0]
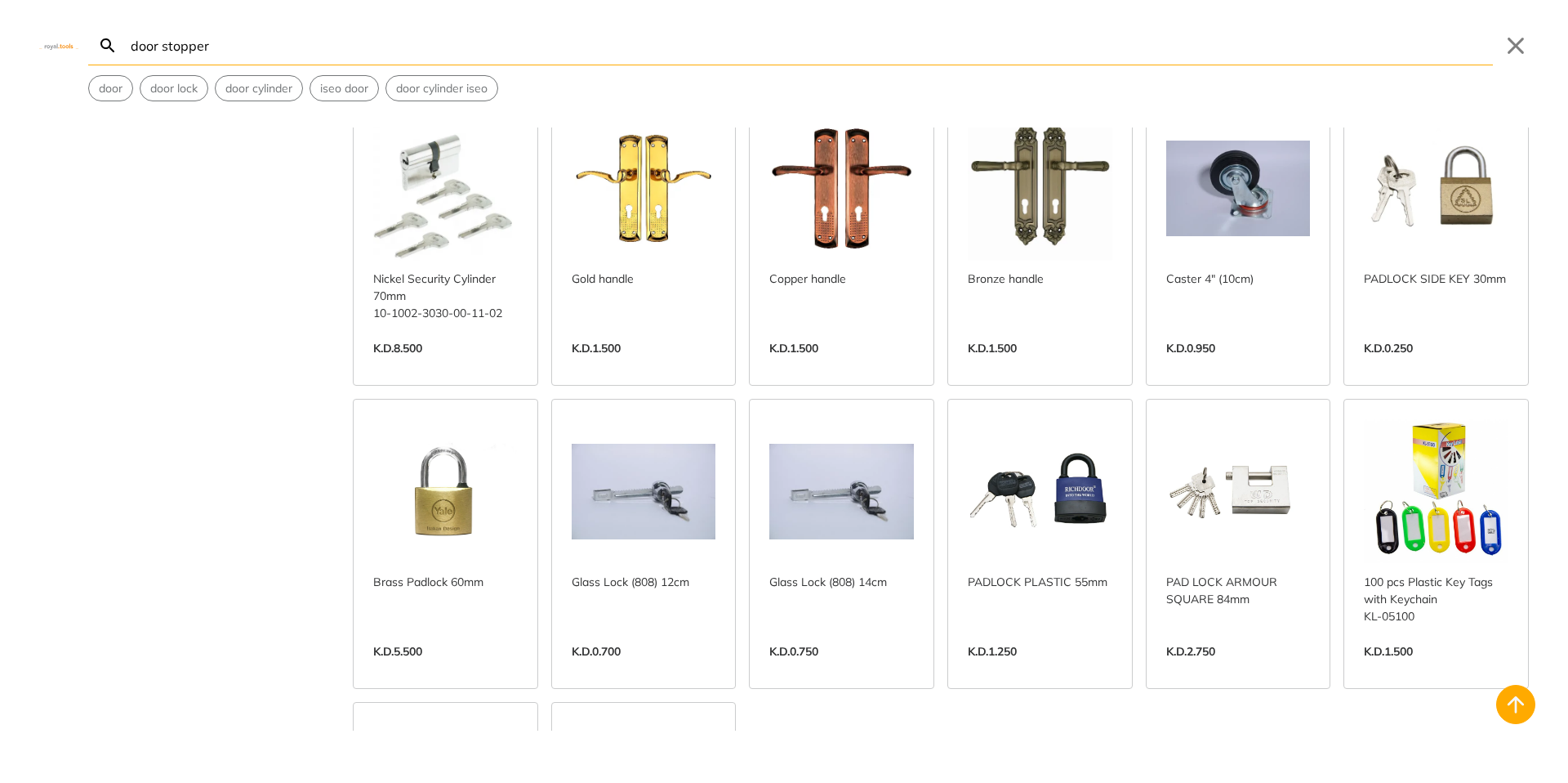
scroll to position [3349, 0]
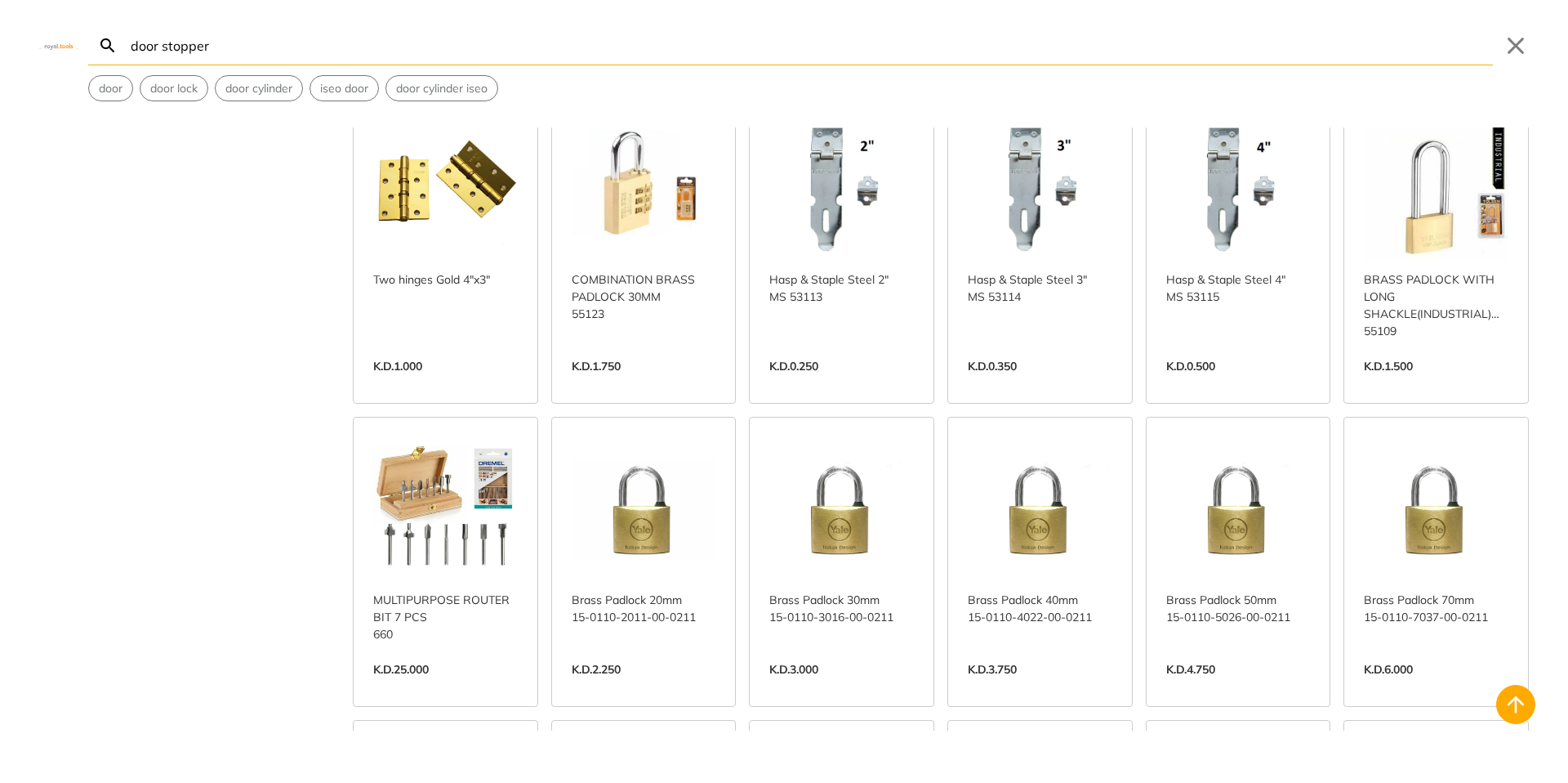
scroll to position [3921, 0]
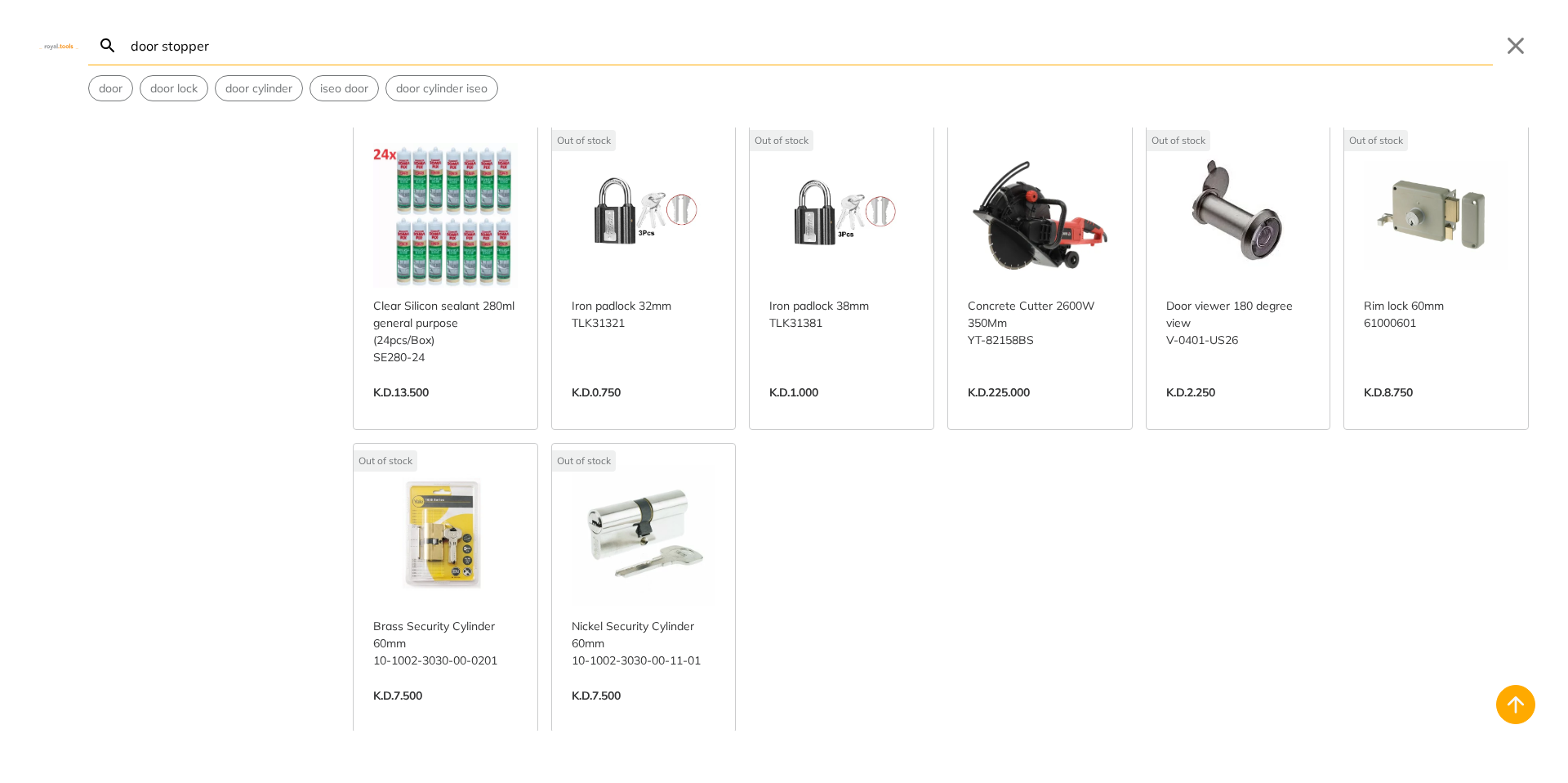
scroll to position [5147, 0]
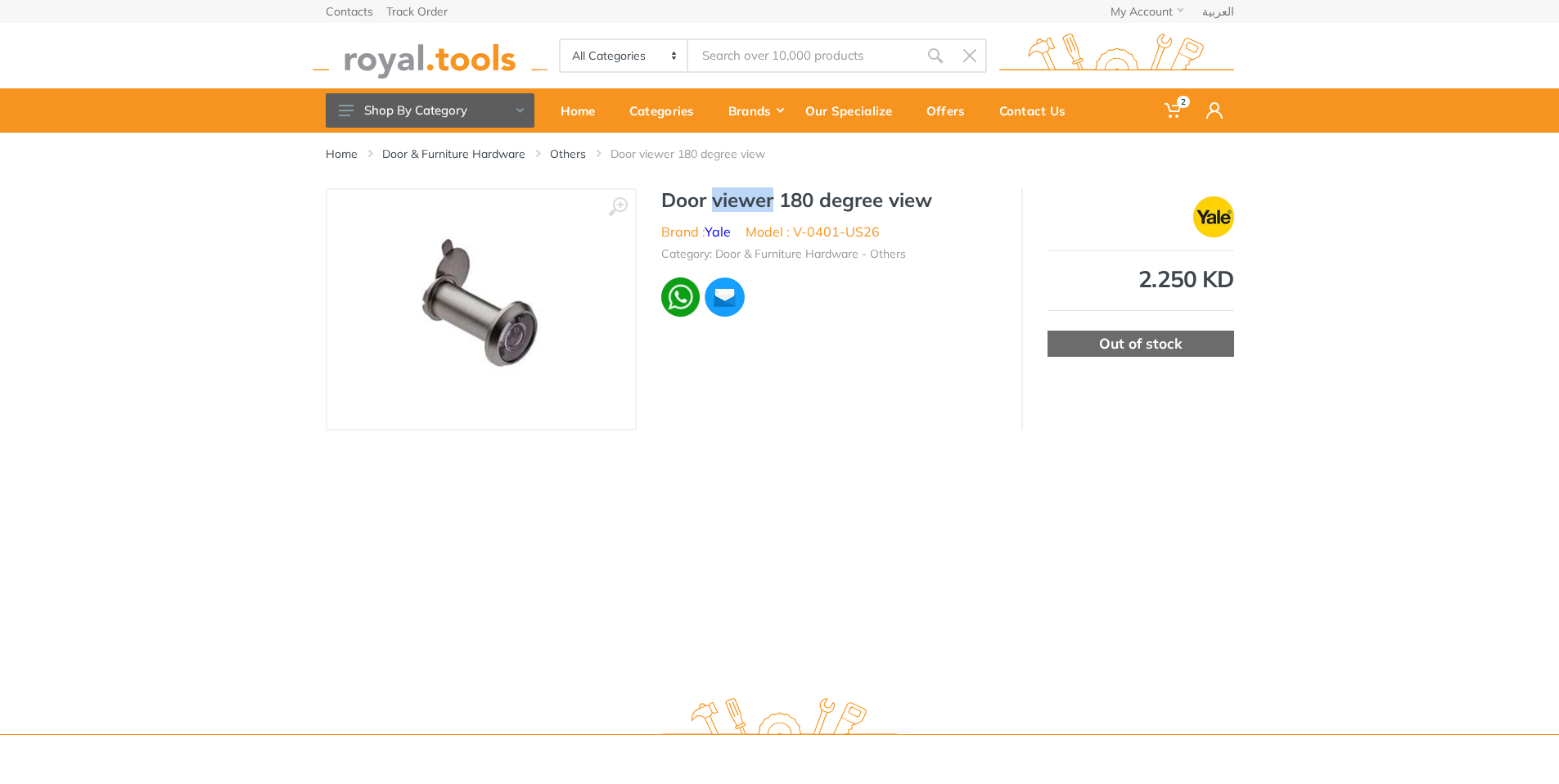
drag, startPoint x: 713, startPoint y: 204, endPoint x: 772, endPoint y: 204, distance: 59.0
click at [772, 204] on h1 "Door viewer 180 degree view" at bounding box center [828, 200] width 335 height 23
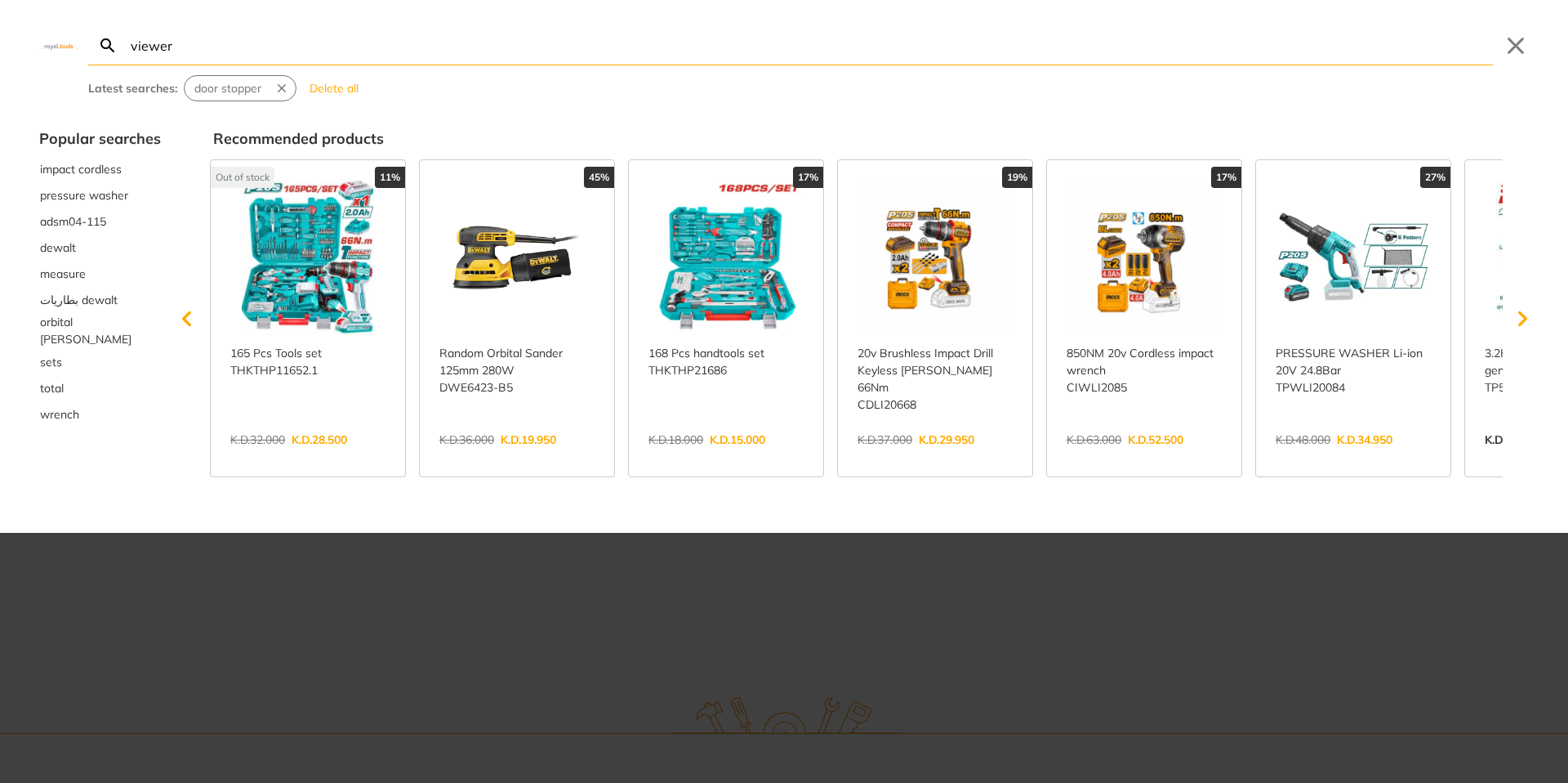
type input "viewer"
